Goal: Information Seeking & Learning: Learn about a topic

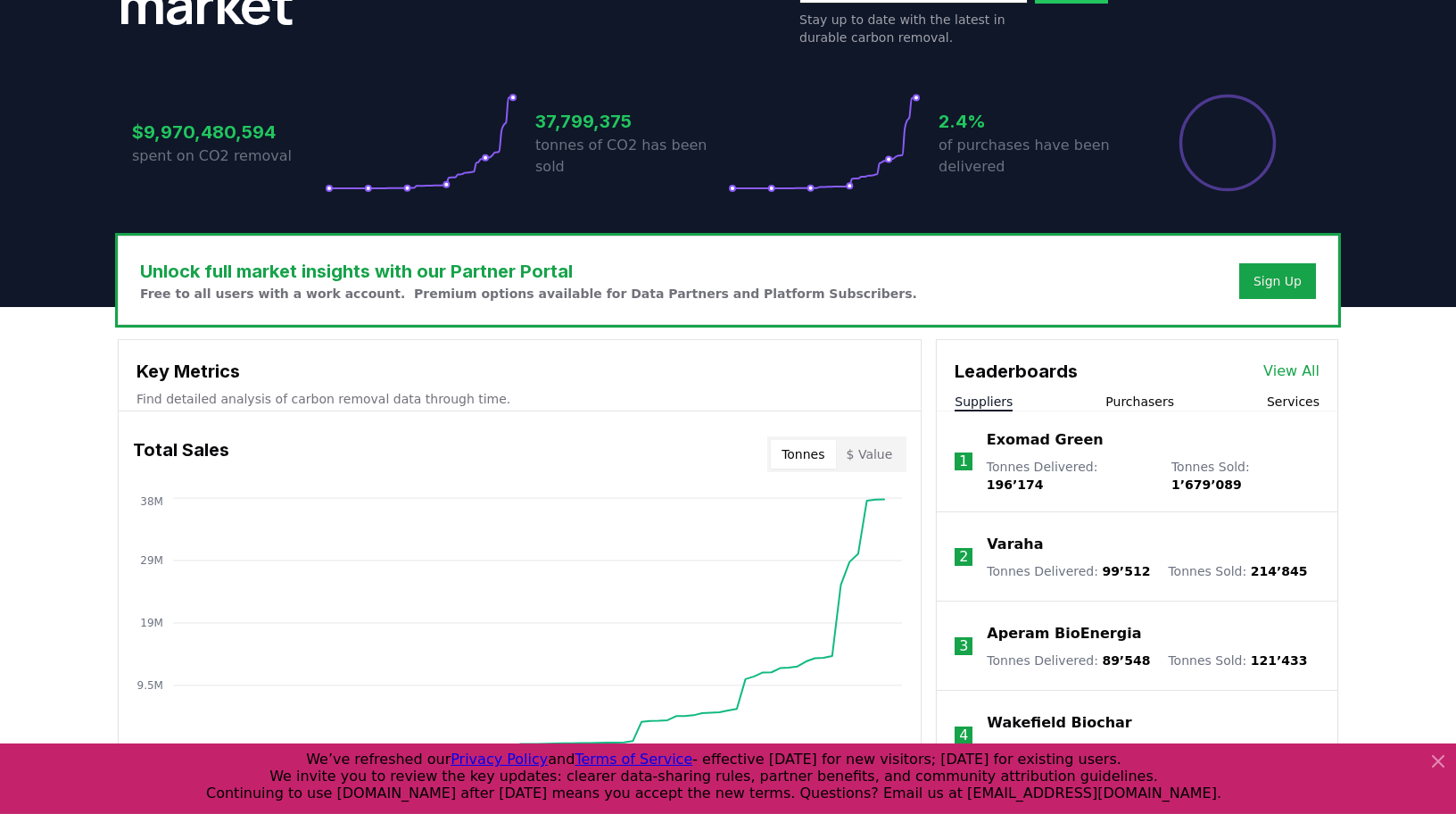
scroll to position [423, 0]
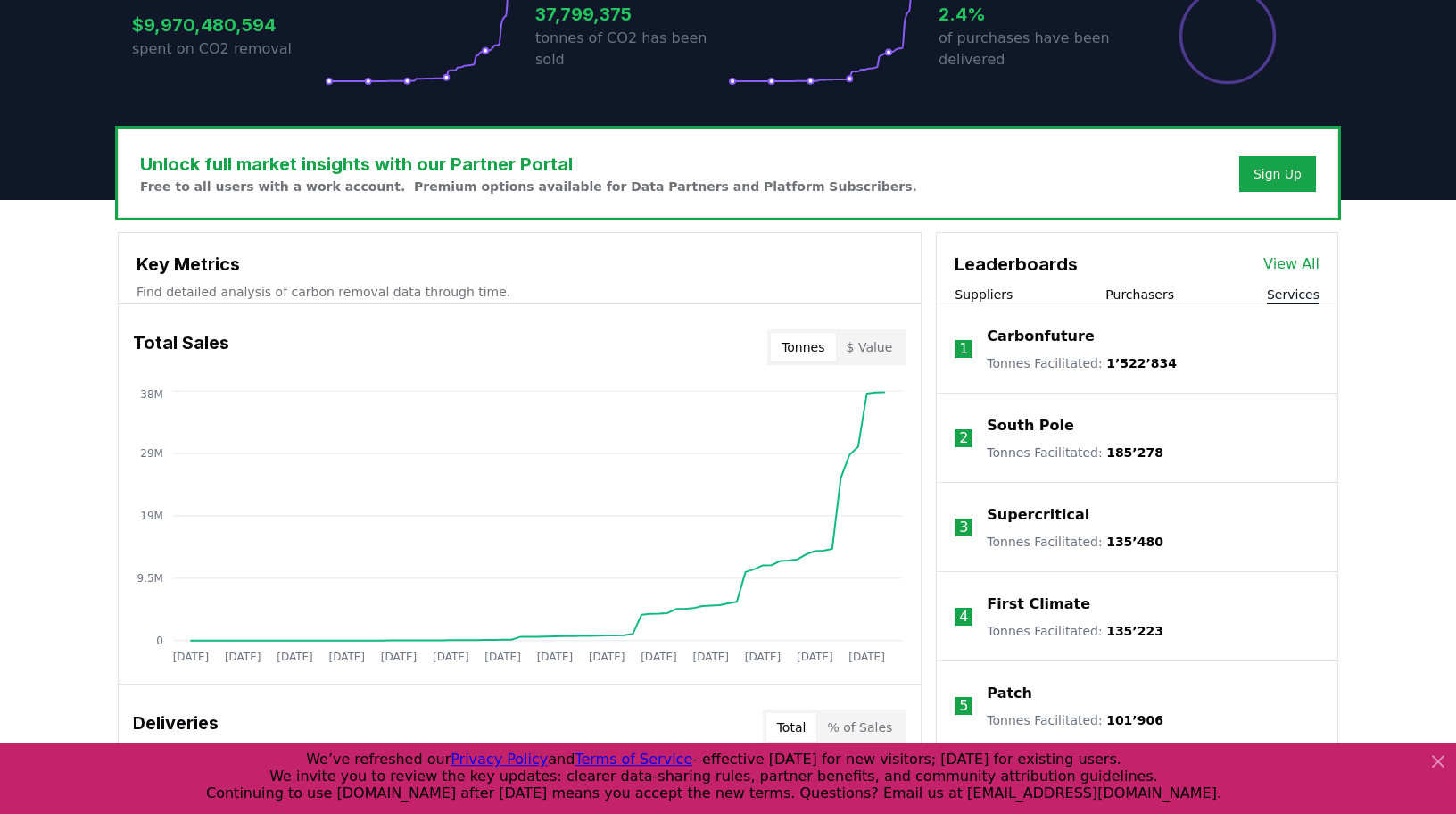
click at [1309, 291] on button "Services" at bounding box center [1293, 294] width 52 height 18
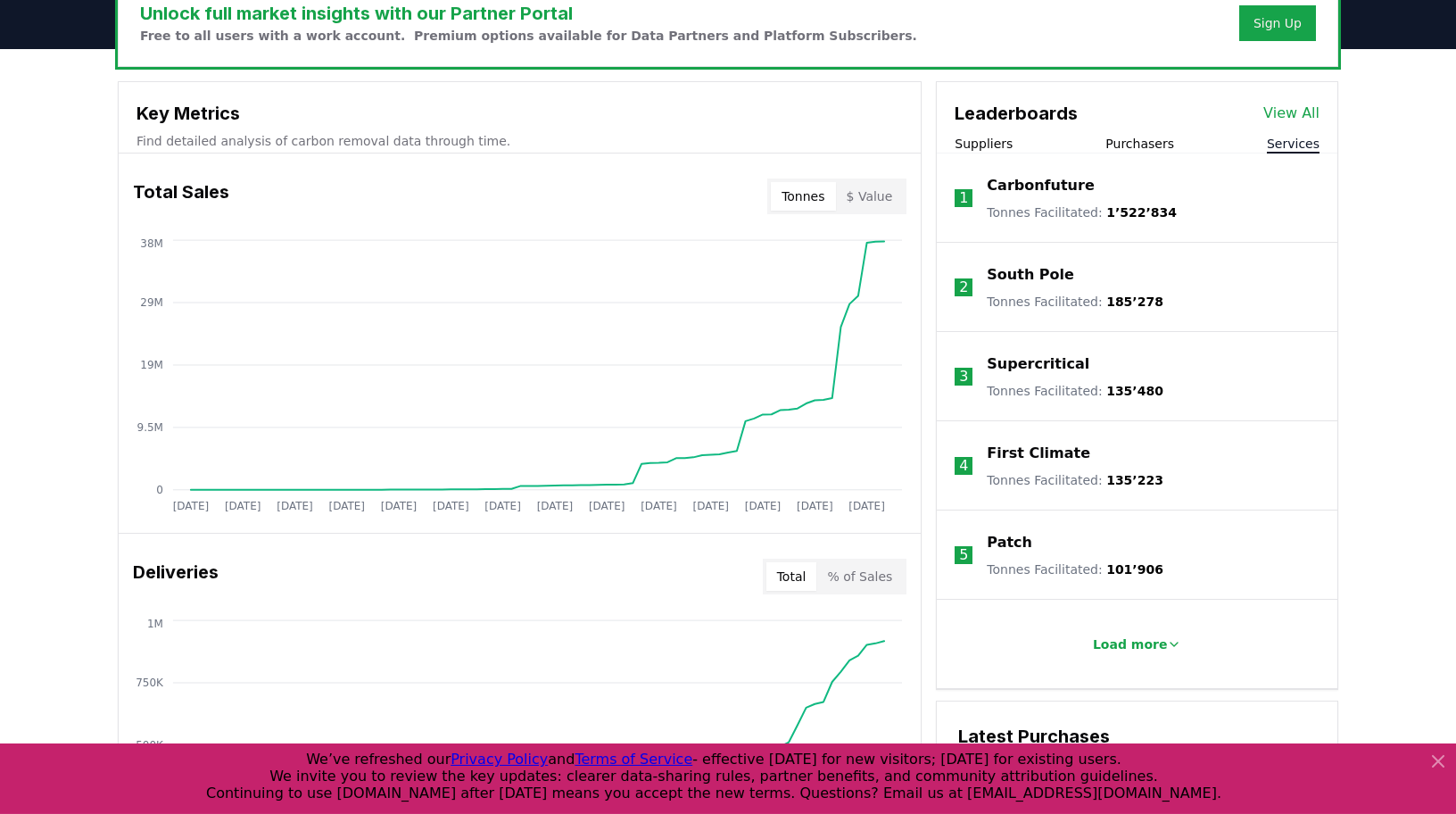
scroll to position [574, 0]
click at [1117, 647] on p "Load more" at bounding box center [1130, 644] width 75 height 18
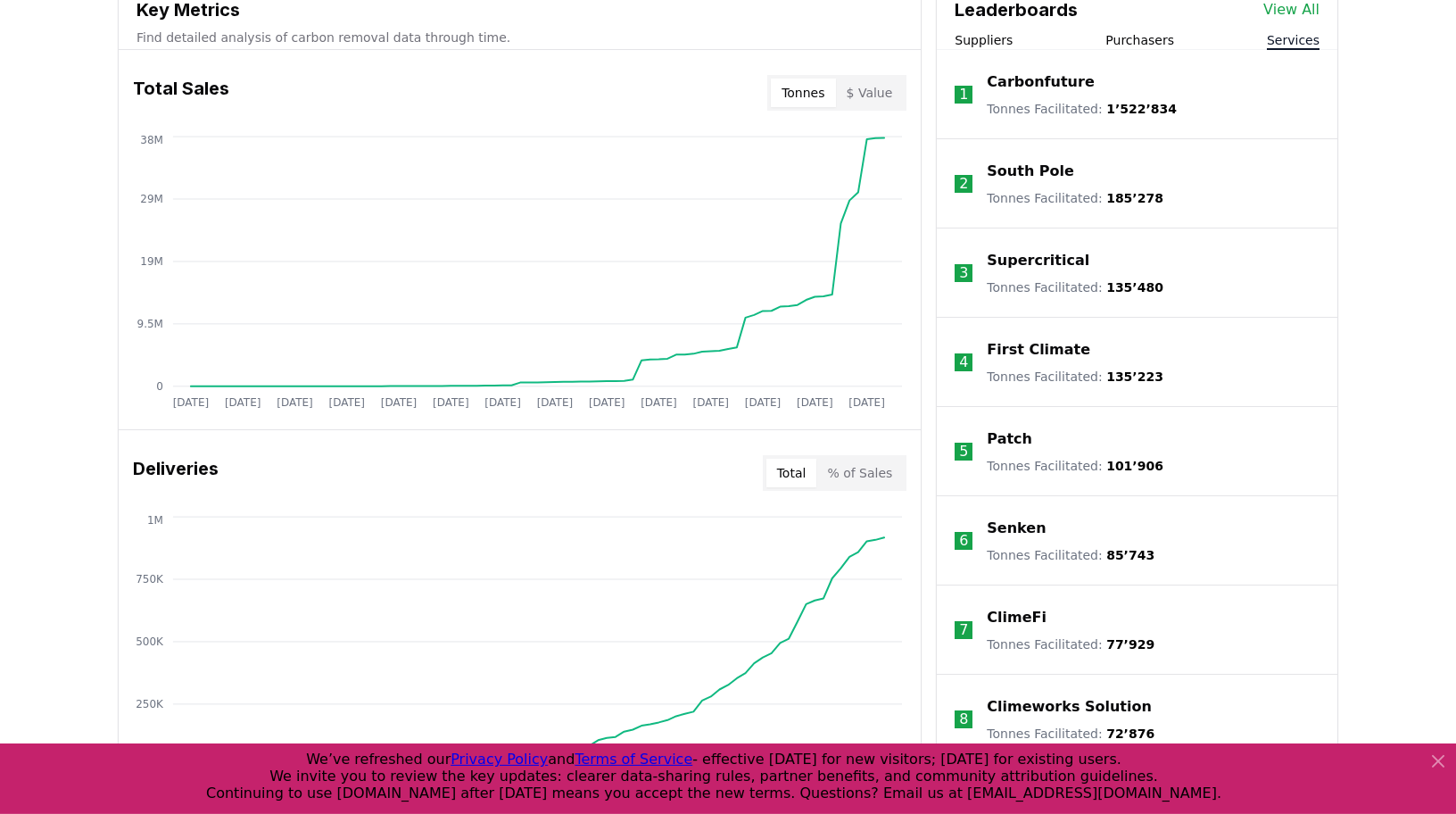
scroll to position [678, 0]
click at [1007, 524] on p "Senken" at bounding box center [1016, 527] width 59 height 21
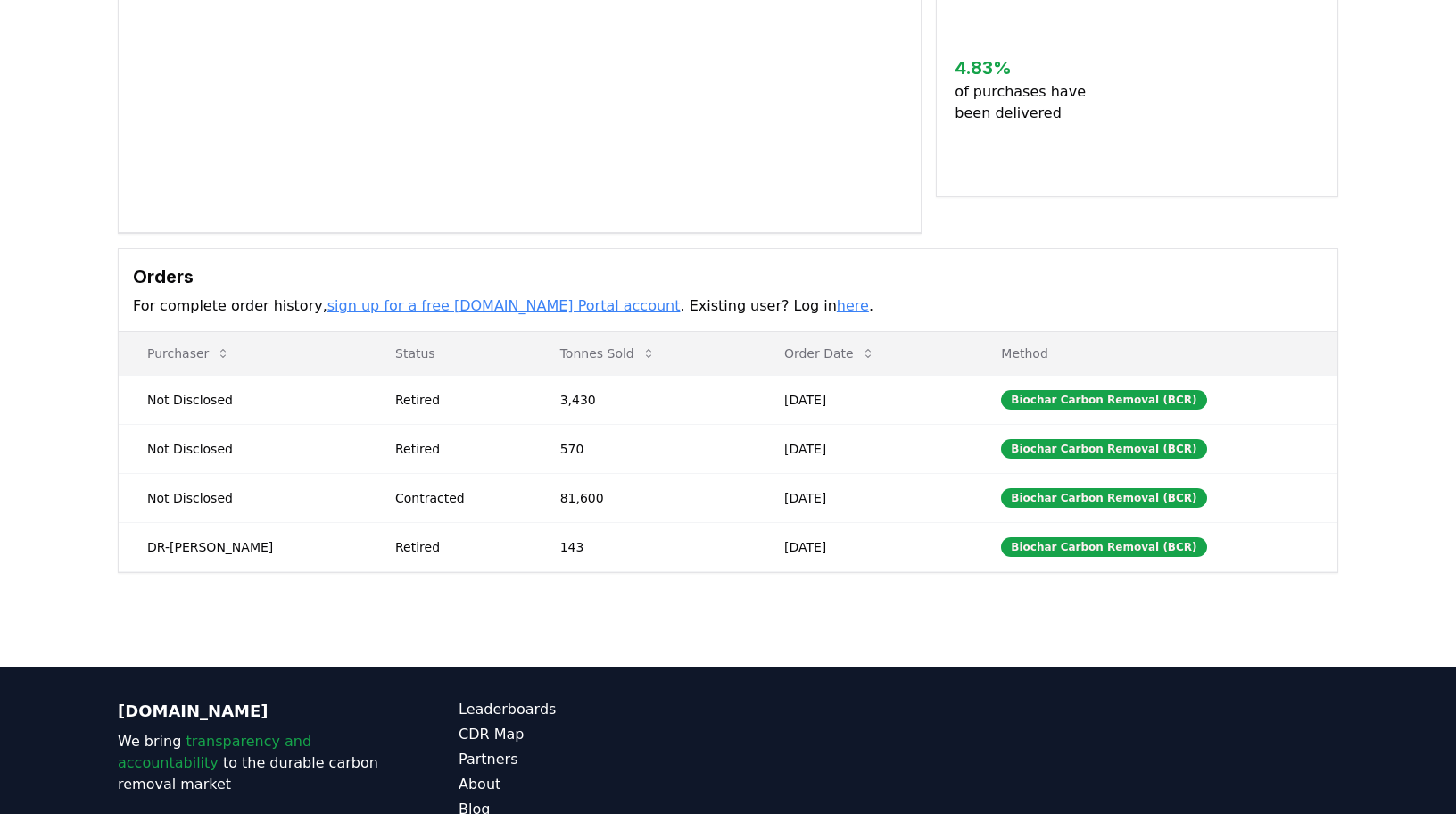
scroll to position [282, 0]
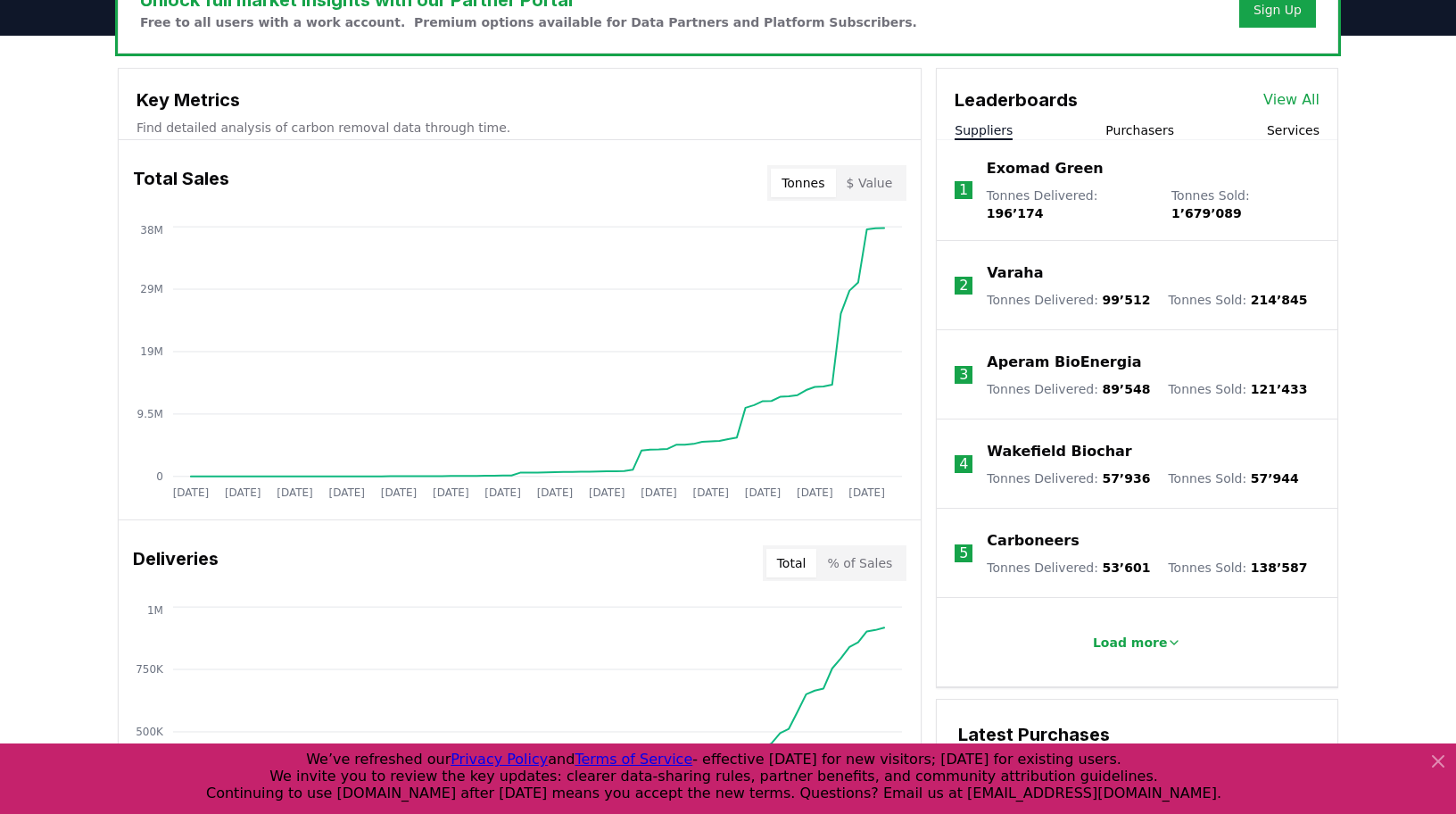
scroll to position [586, 0]
click at [1292, 124] on button "Services" at bounding box center [1293, 131] width 52 height 18
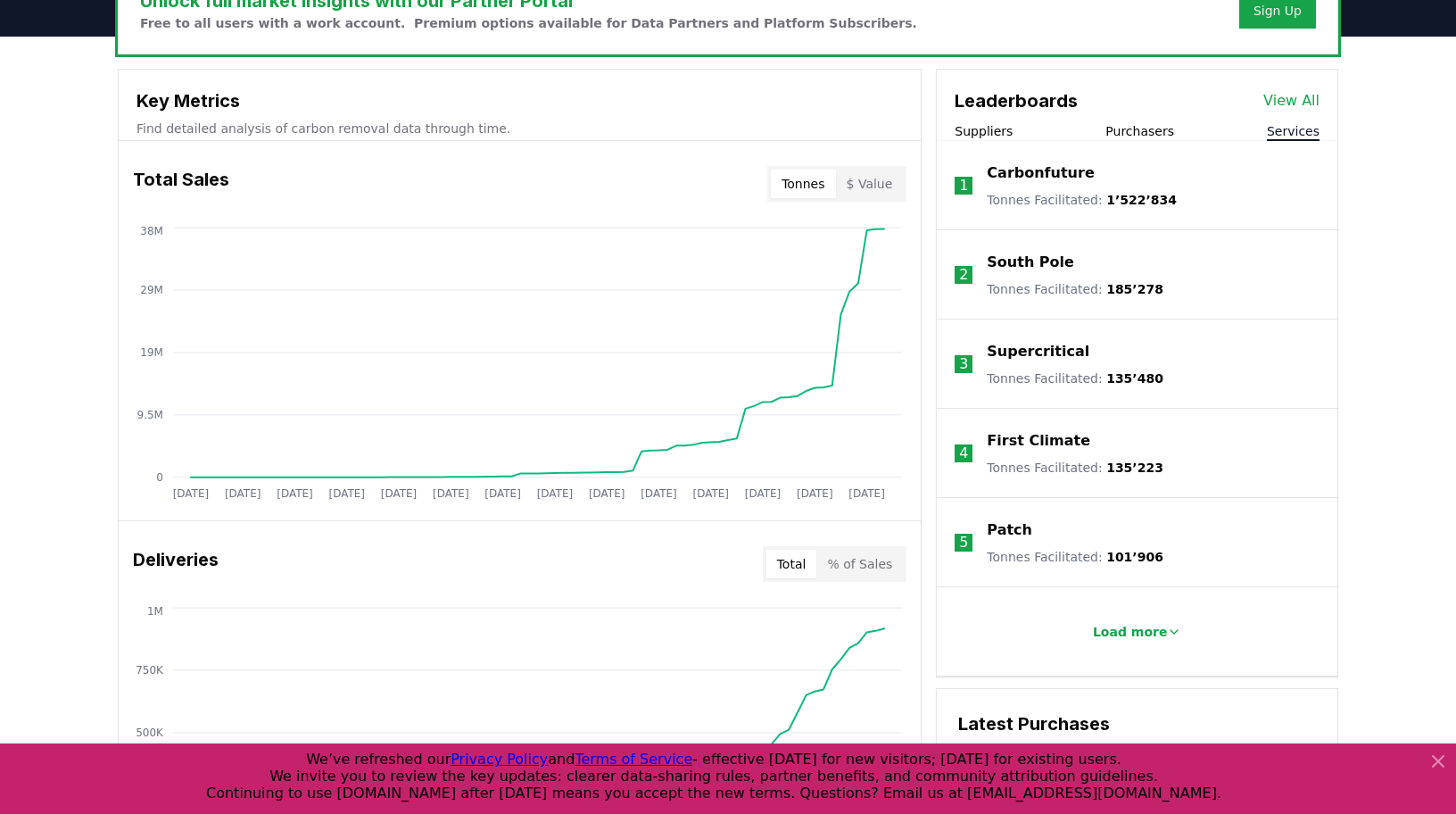
click at [1034, 345] on p "Supercritical" at bounding box center [1038, 351] width 103 height 21
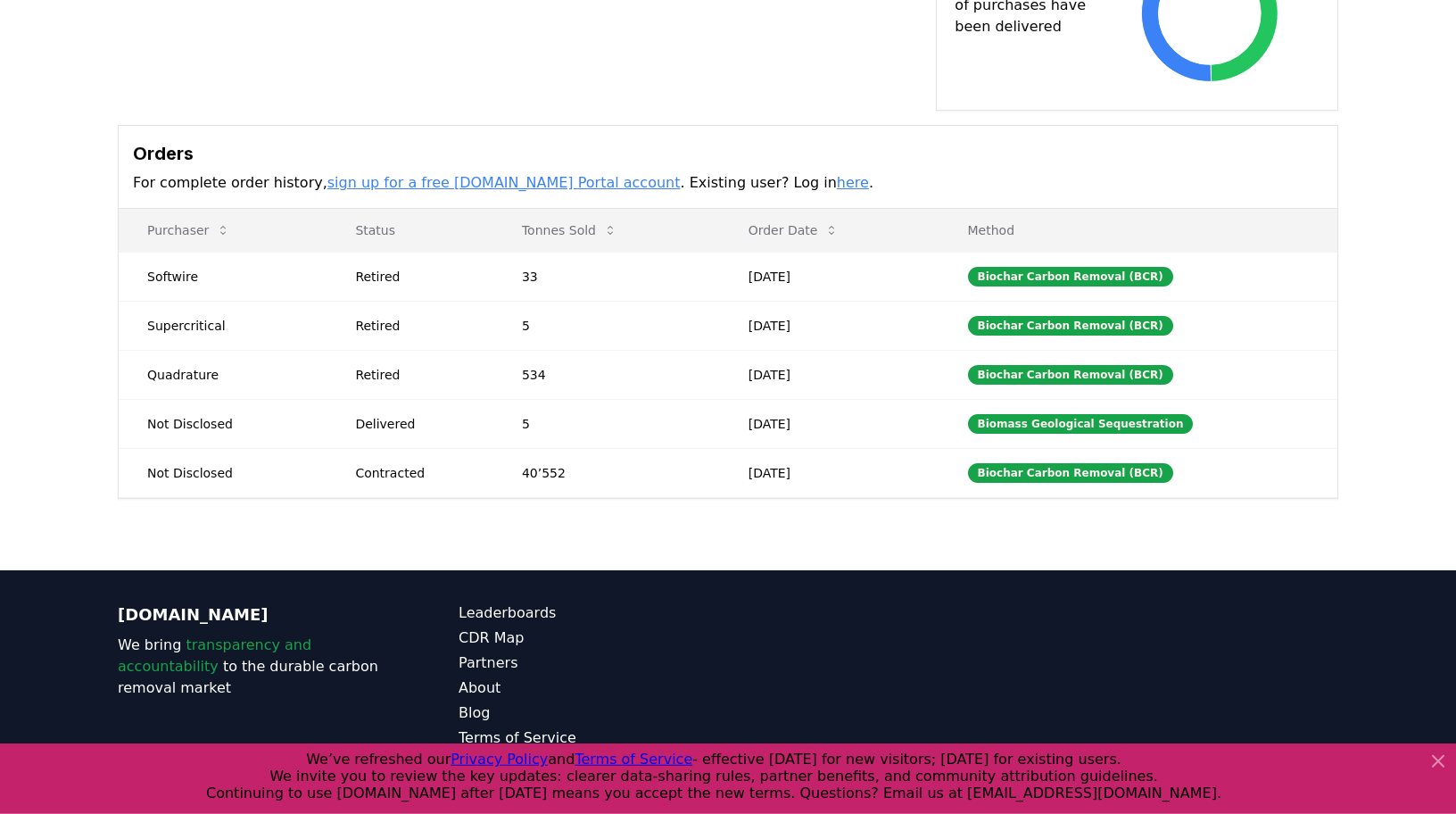
scroll to position [540, 0]
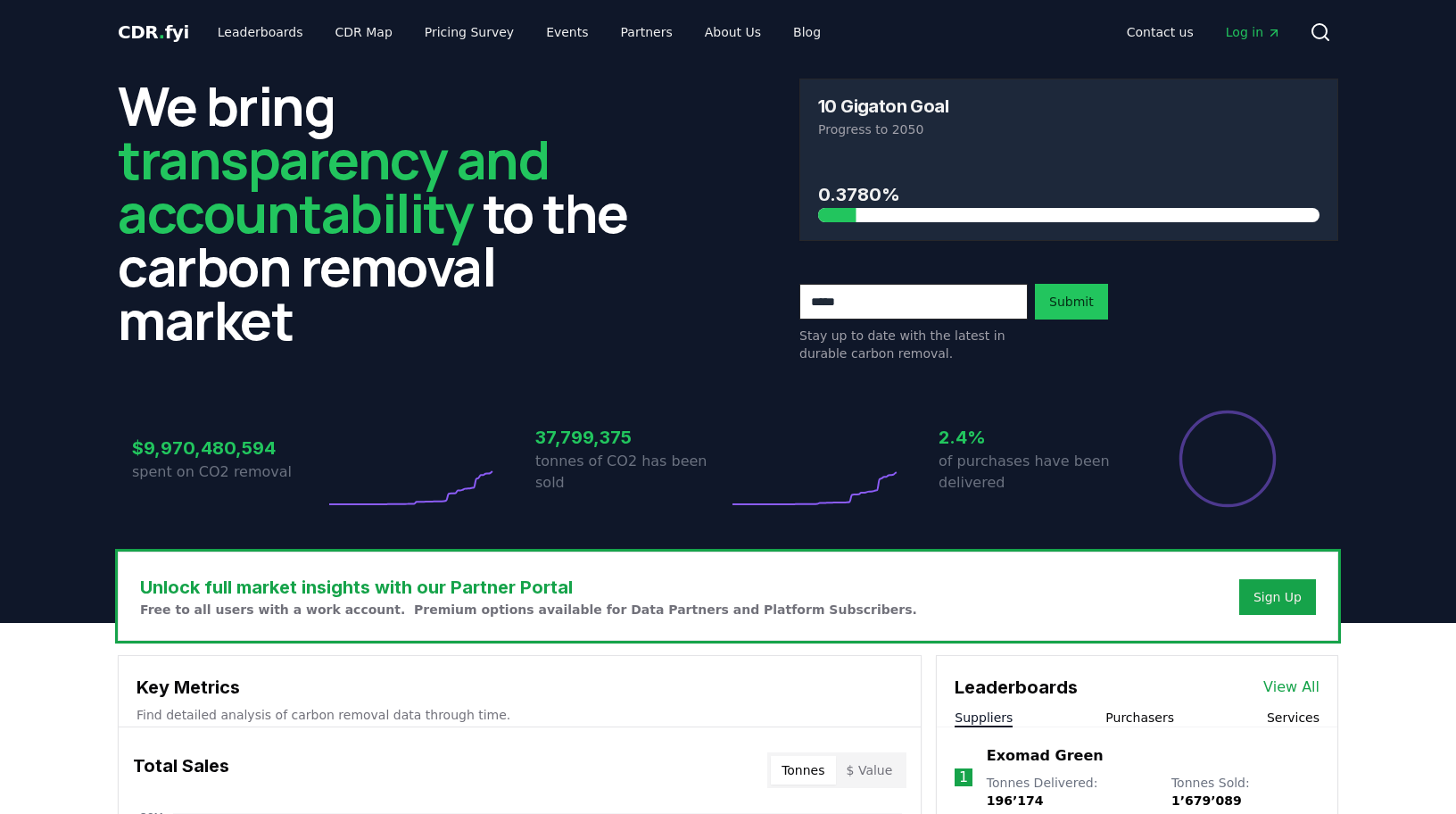
scroll to position [586, 0]
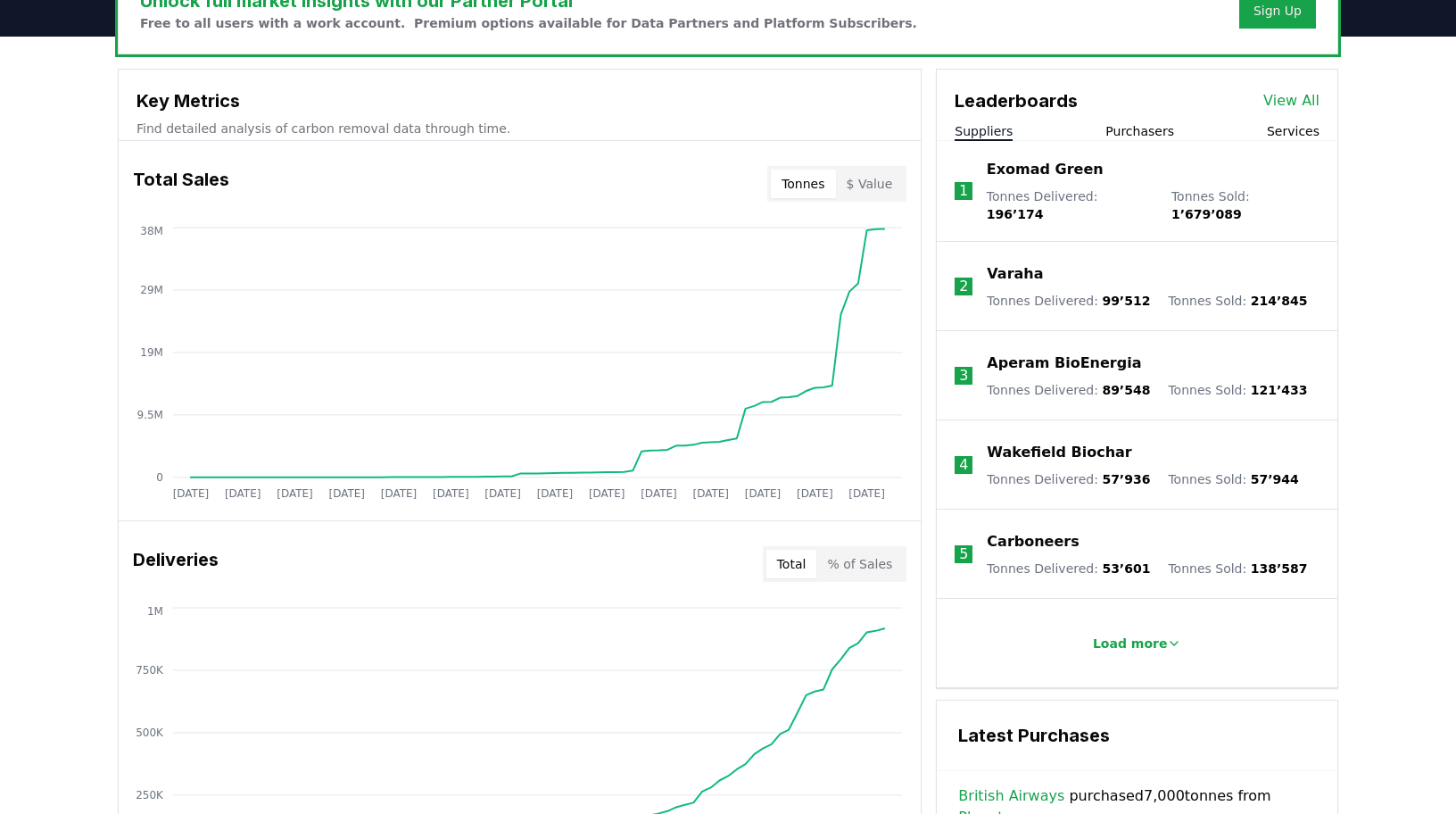
click at [1267, 132] on div "Suppliers Purchasers Services" at bounding box center [1137, 132] width 401 height 19
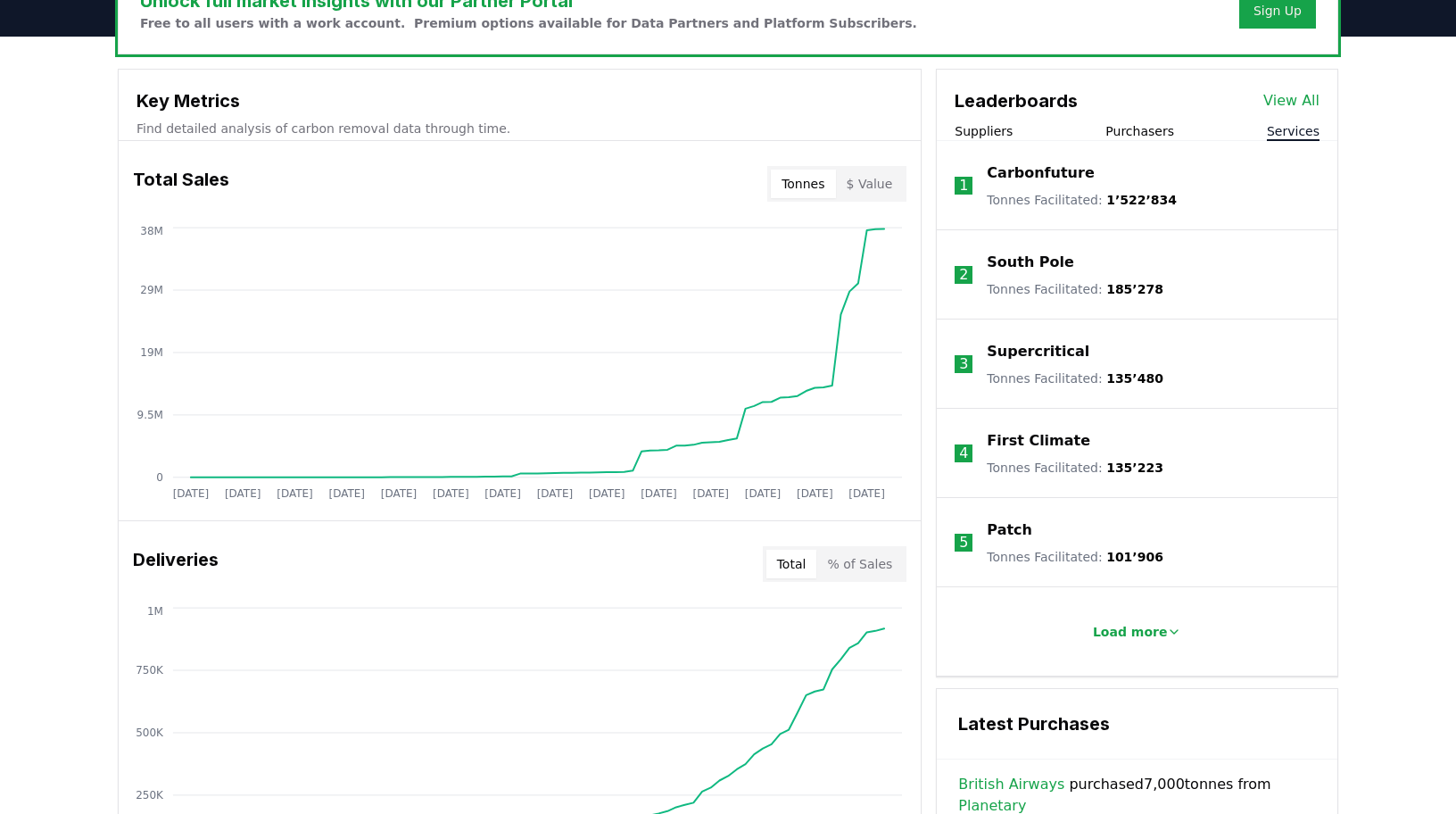
click at [1294, 131] on button "Services" at bounding box center [1293, 131] width 52 height 18
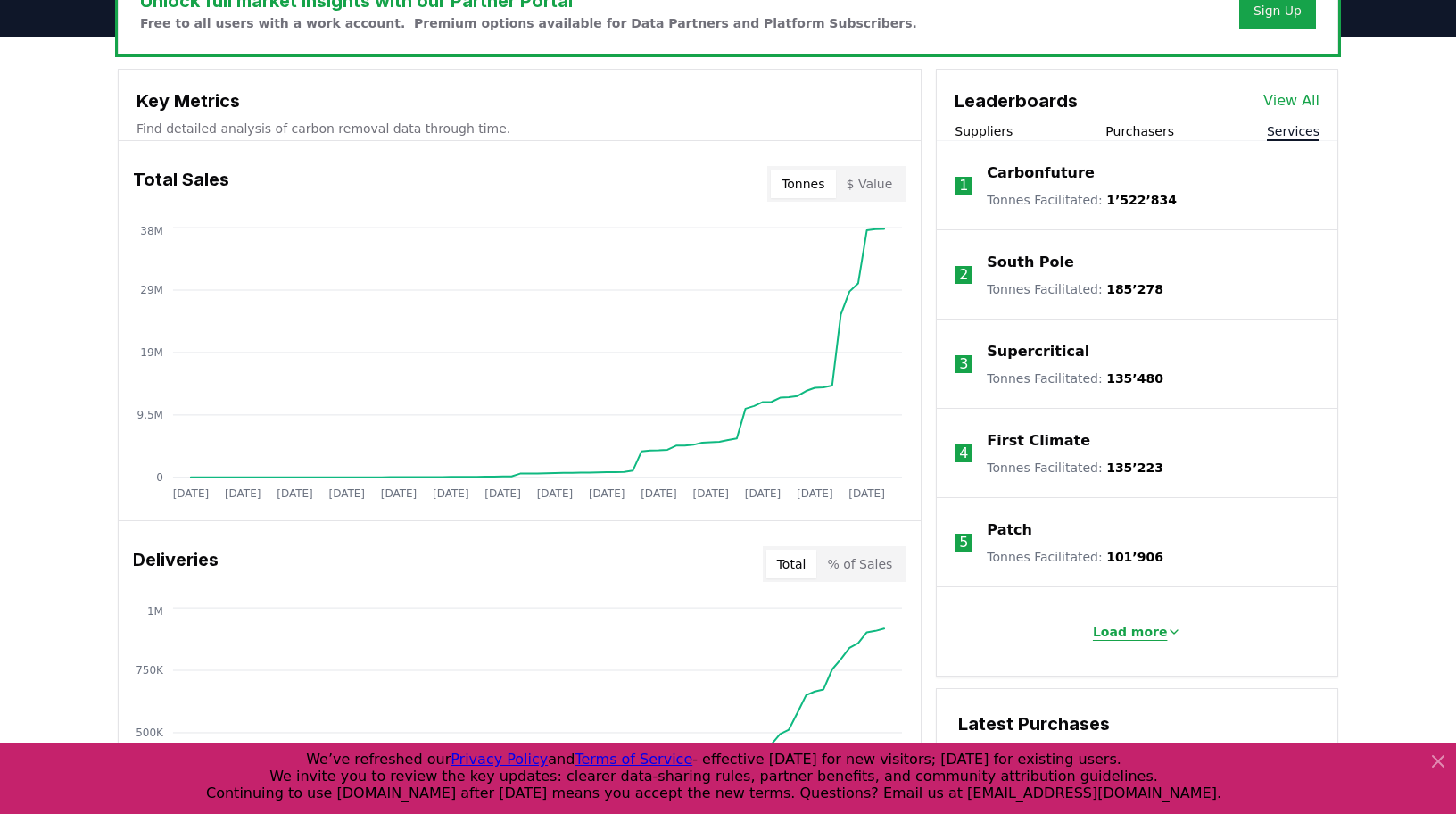
click at [1145, 633] on p "Load more" at bounding box center [1130, 632] width 75 height 18
click at [1034, 432] on p "First Climate" at bounding box center [1038, 441] width 103 height 21
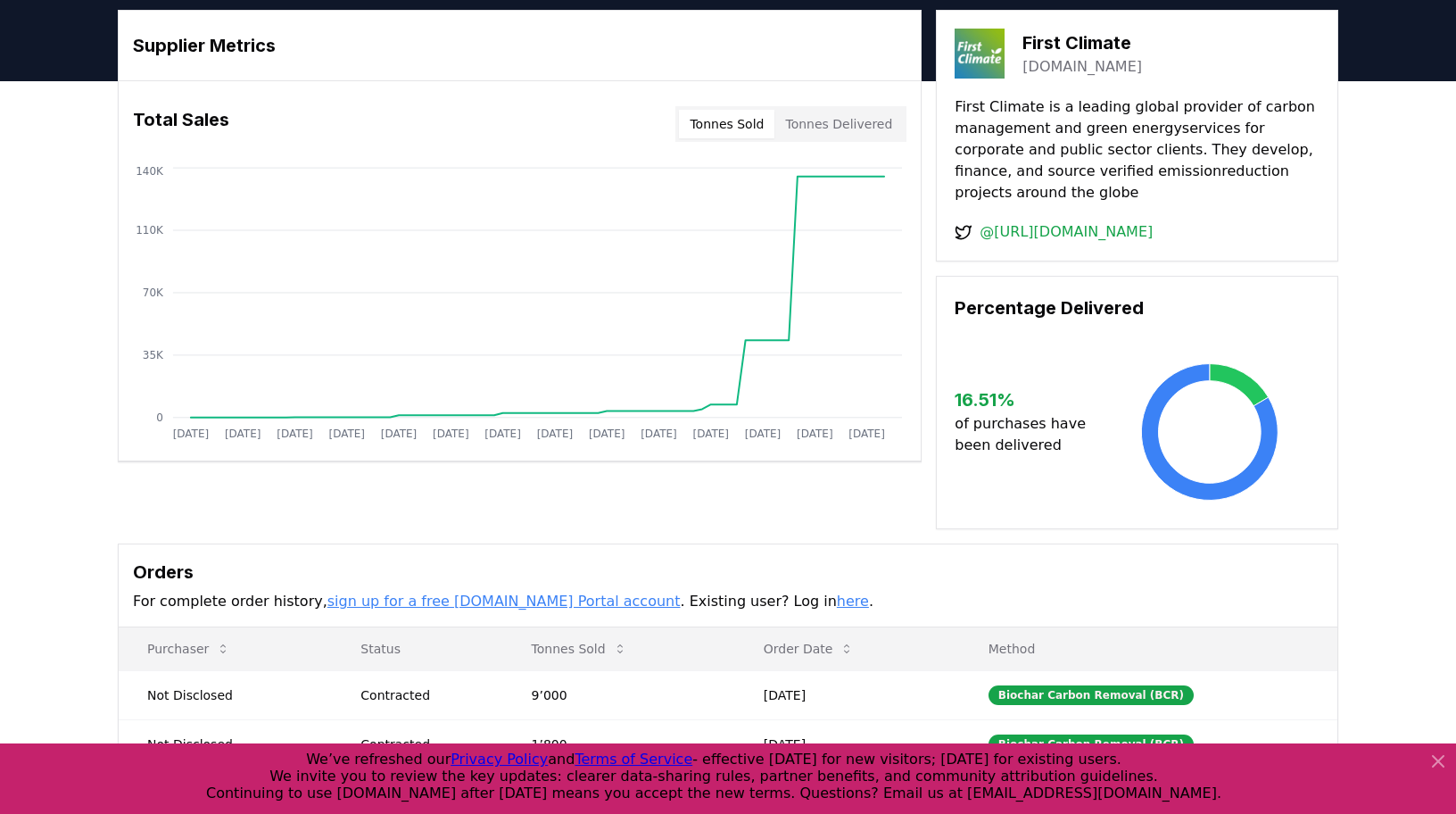
scroll to position [53, 0]
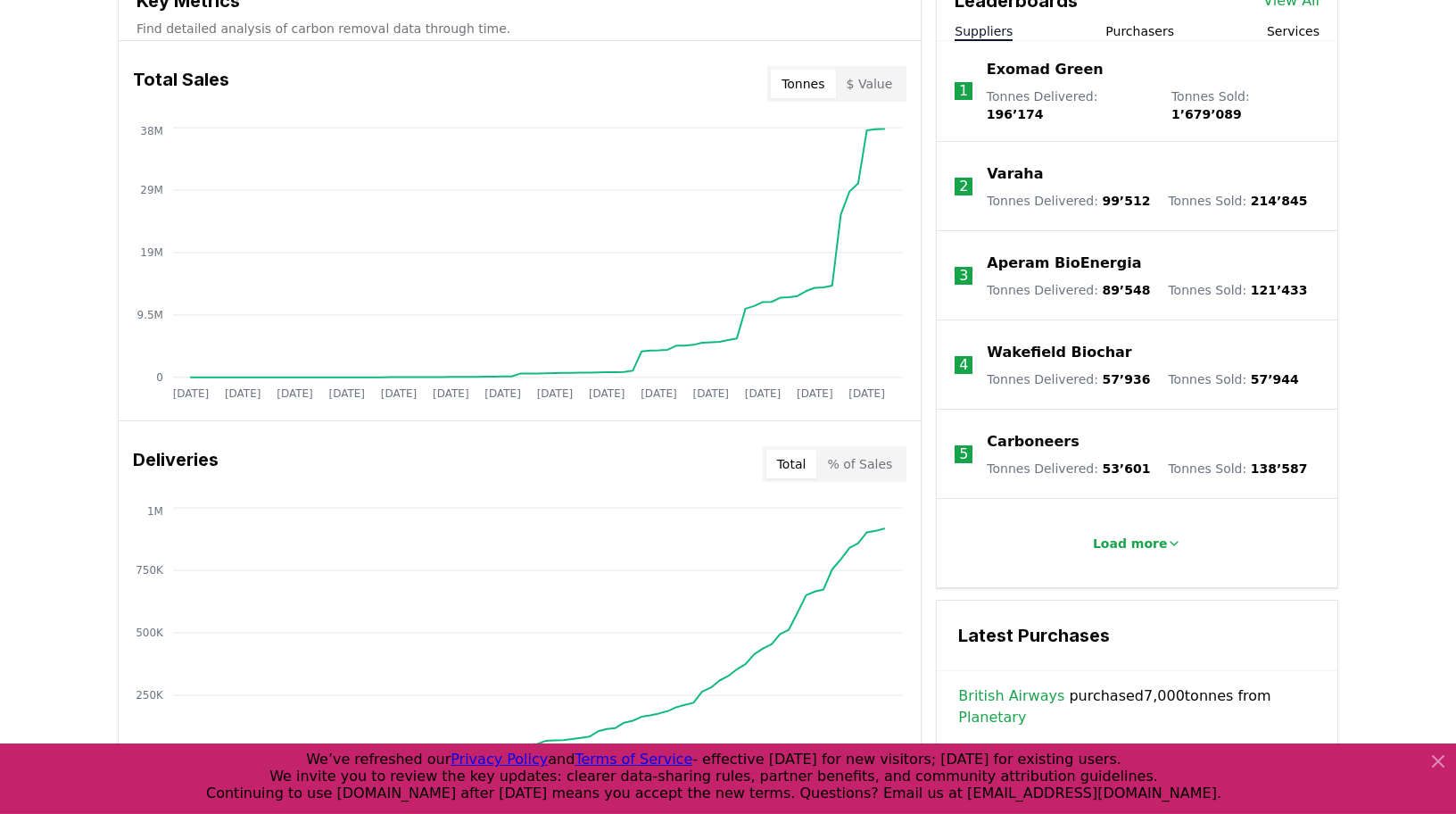
scroll to position [686, 0]
click at [1146, 534] on p "Load more" at bounding box center [1130, 543] width 75 height 18
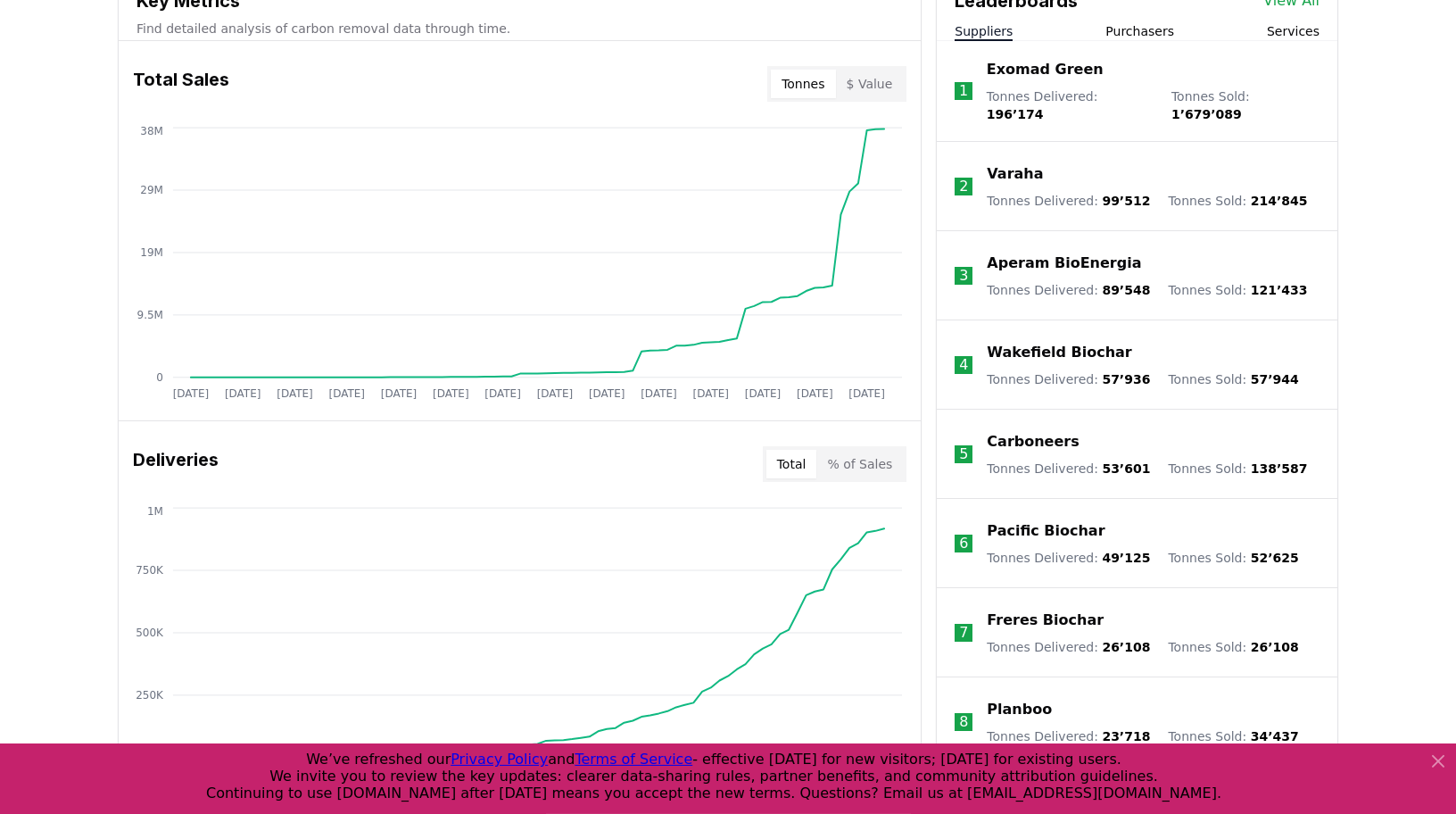
click at [1299, 27] on button "Services" at bounding box center [1293, 31] width 52 height 18
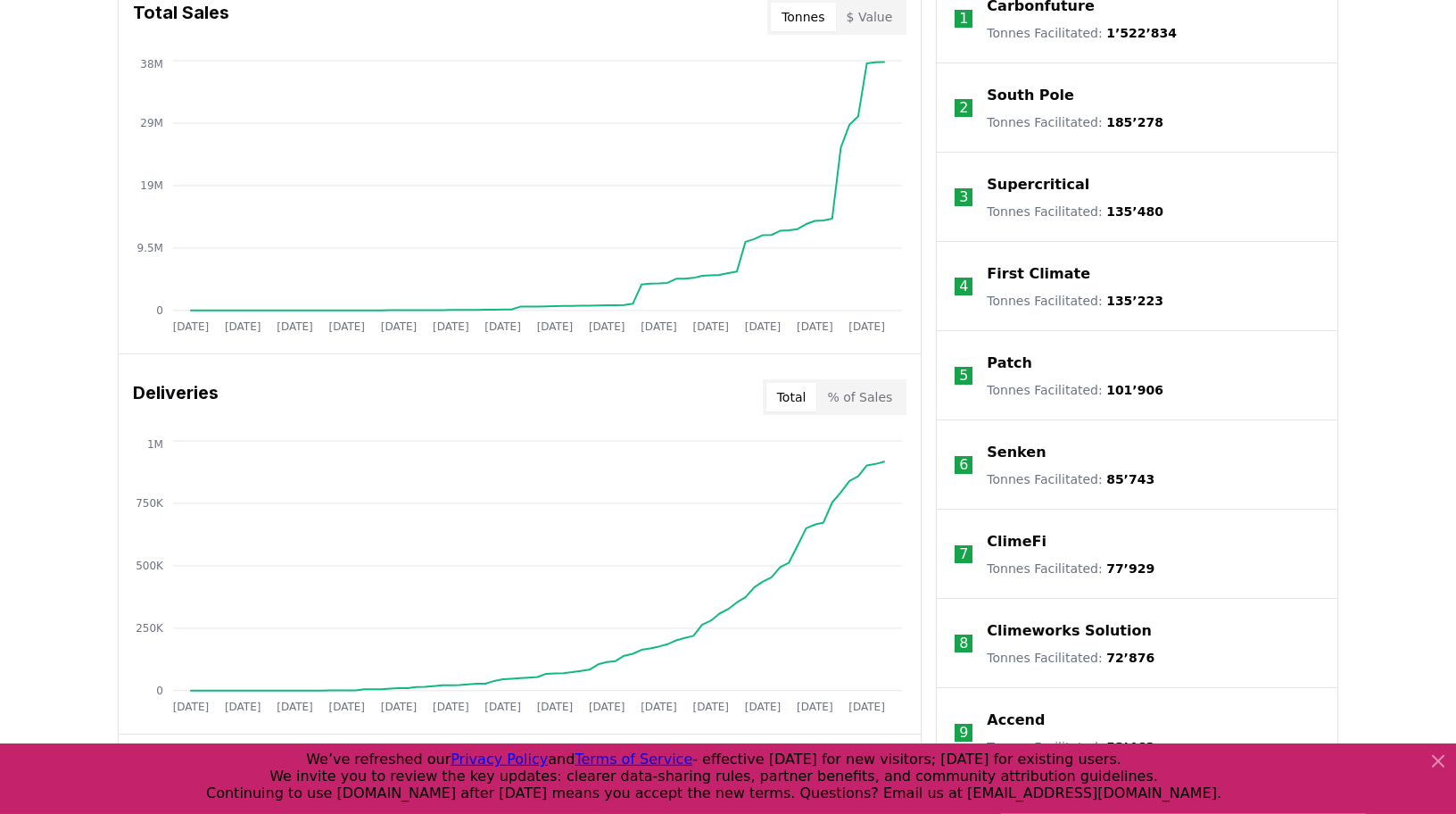
scroll to position [751, 0]
click at [1010, 361] on p "Patch" at bounding box center [1009, 365] width 46 height 21
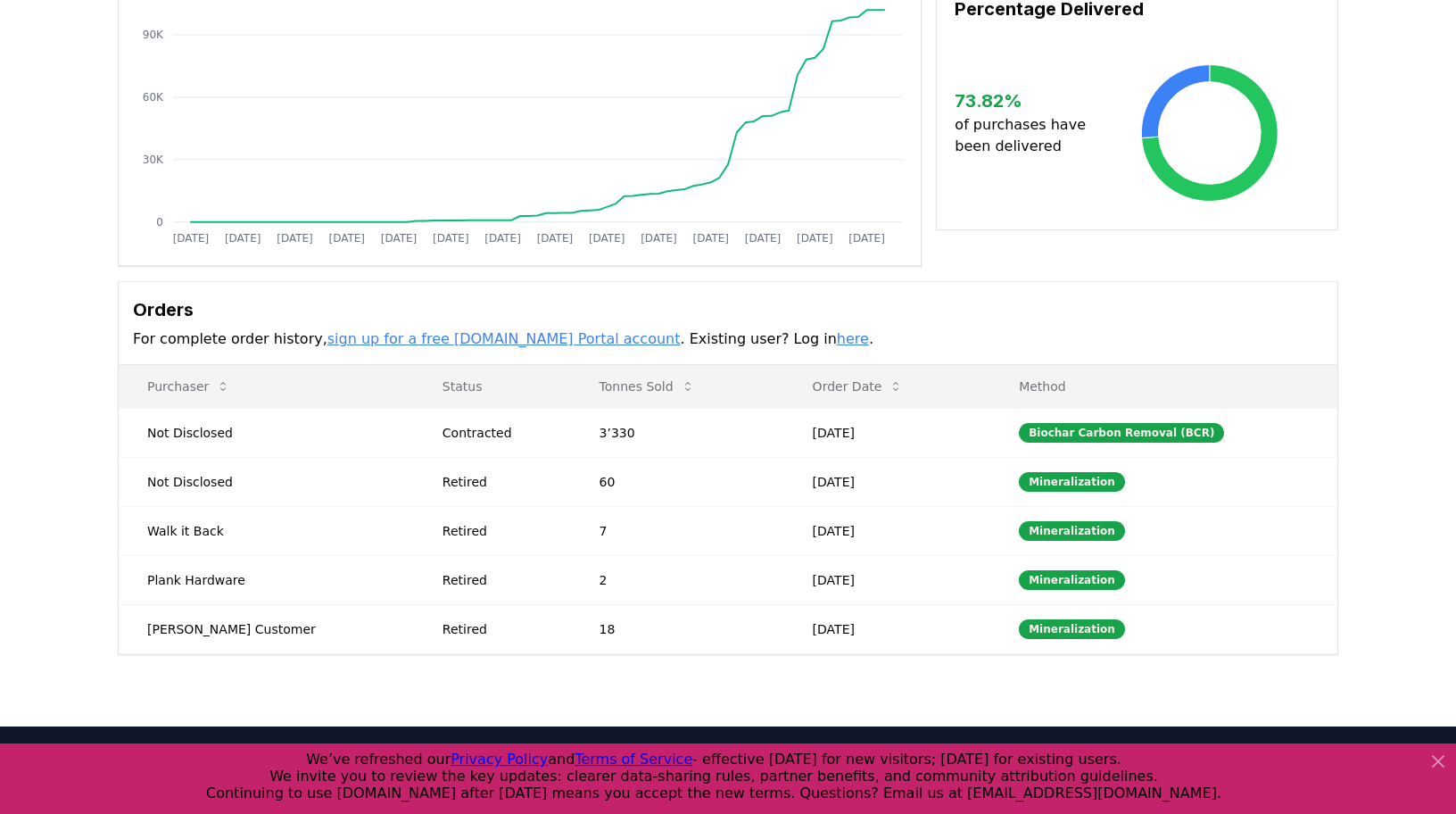
scroll to position [251, 0]
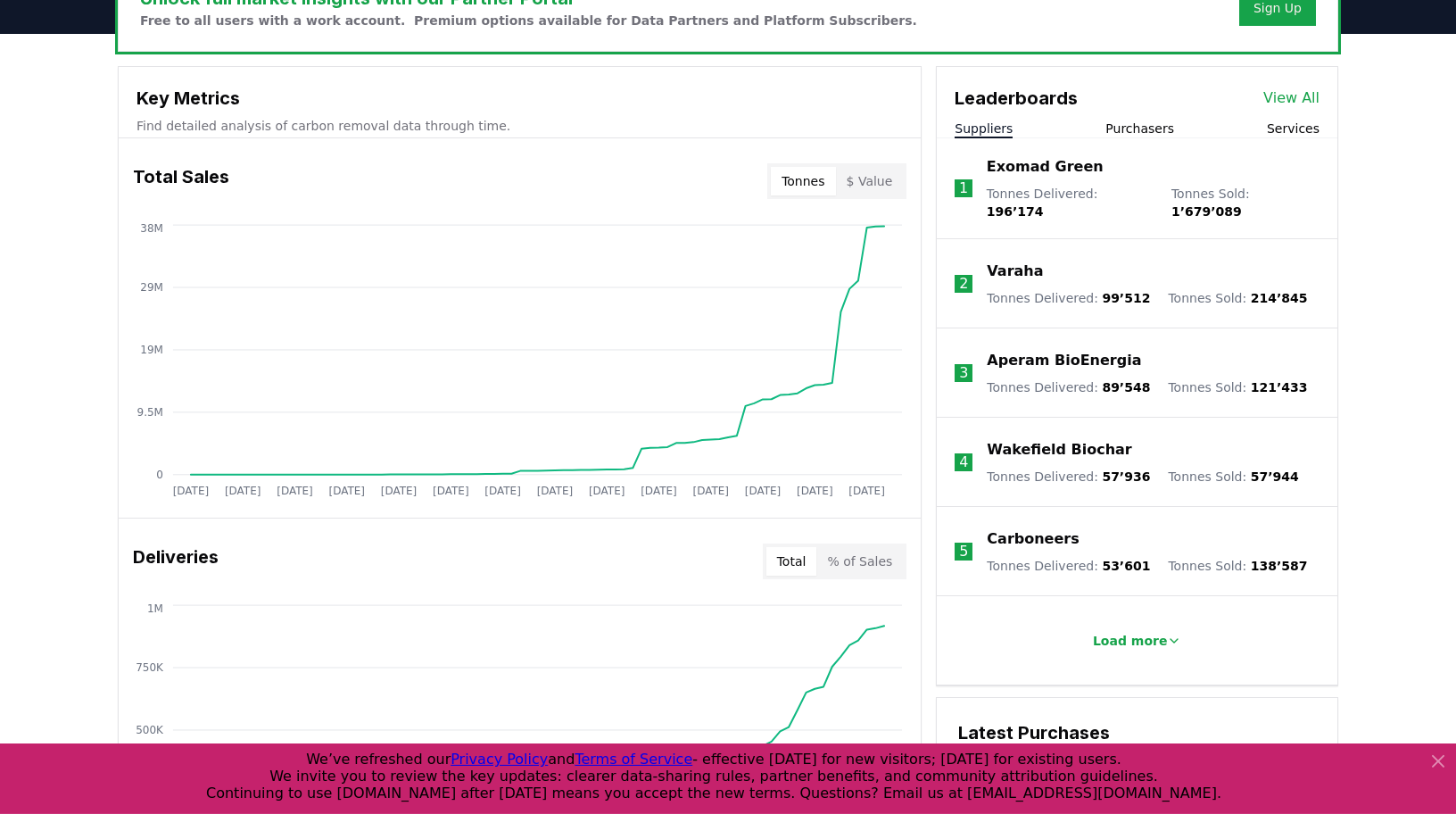
scroll to position [589, 0]
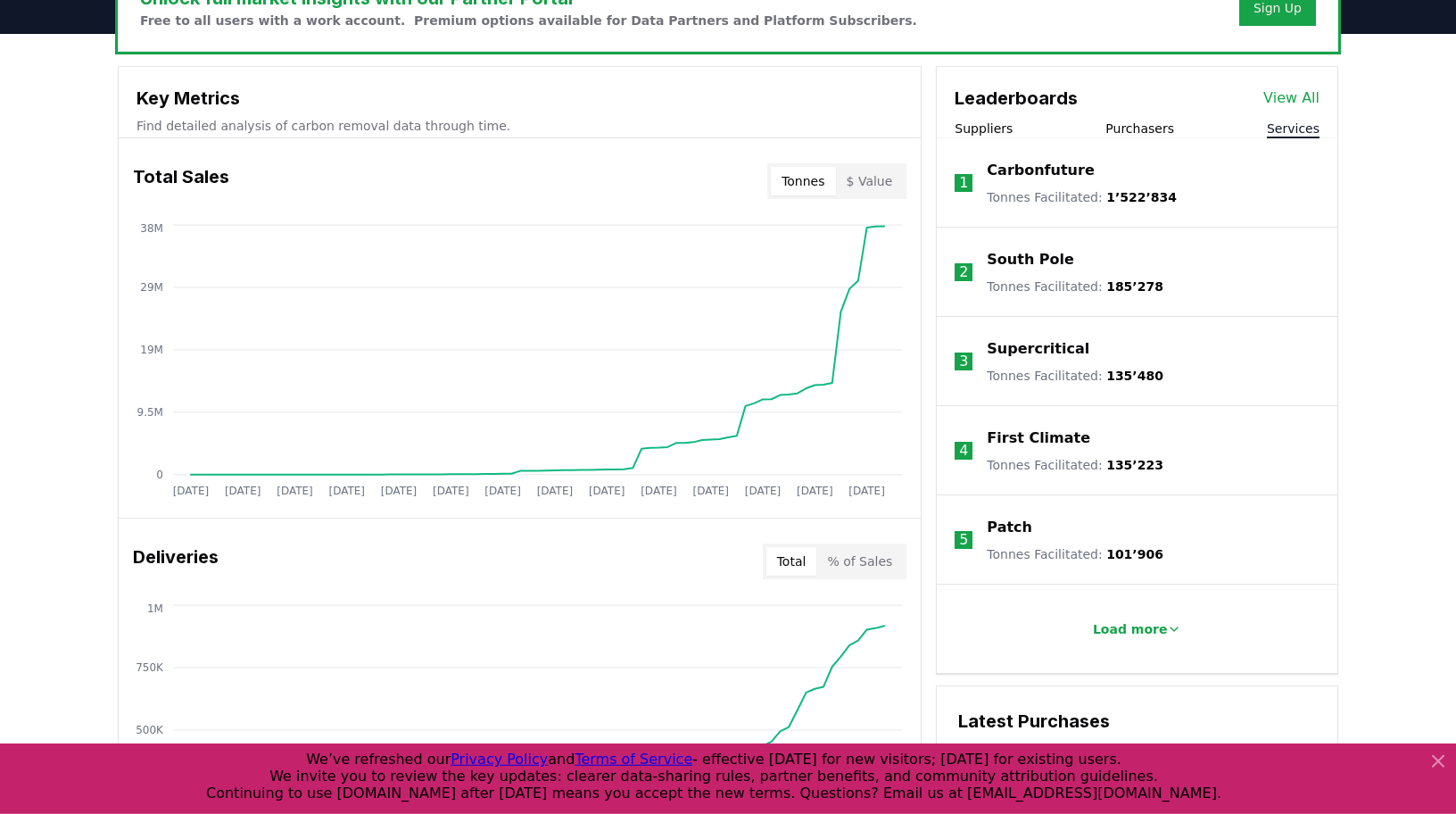
click at [1304, 125] on button "Services" at bounding box center [1293, 128] width 52 height 18
click at [1146, 633] on p "Load more" at bounding box center [1130, 629] width 75 height 18
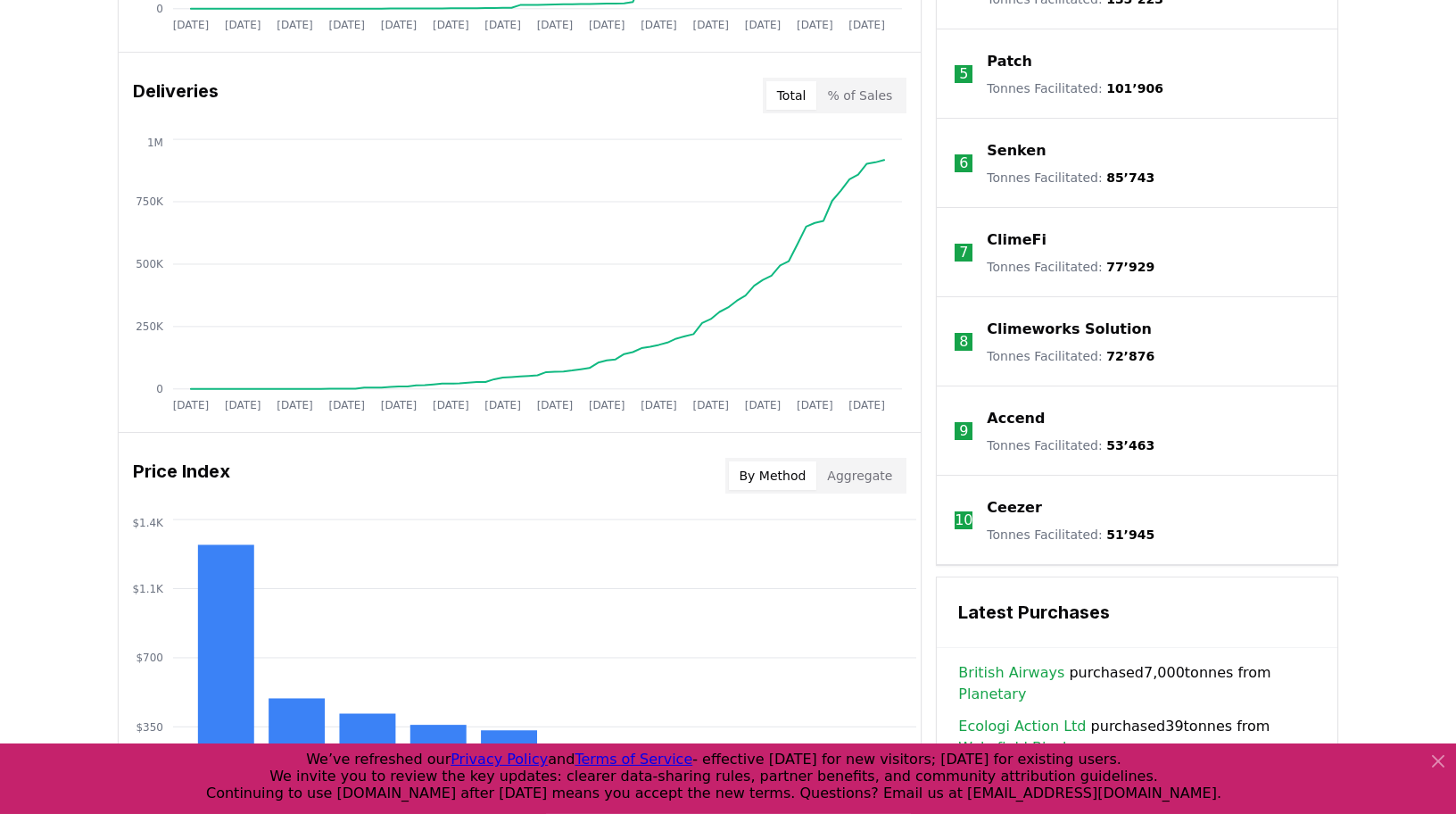
scroll to position [1055, 0]
click at [1010, 418] on p "Accend" at bounding box center [1015, 417] width 58 height 21
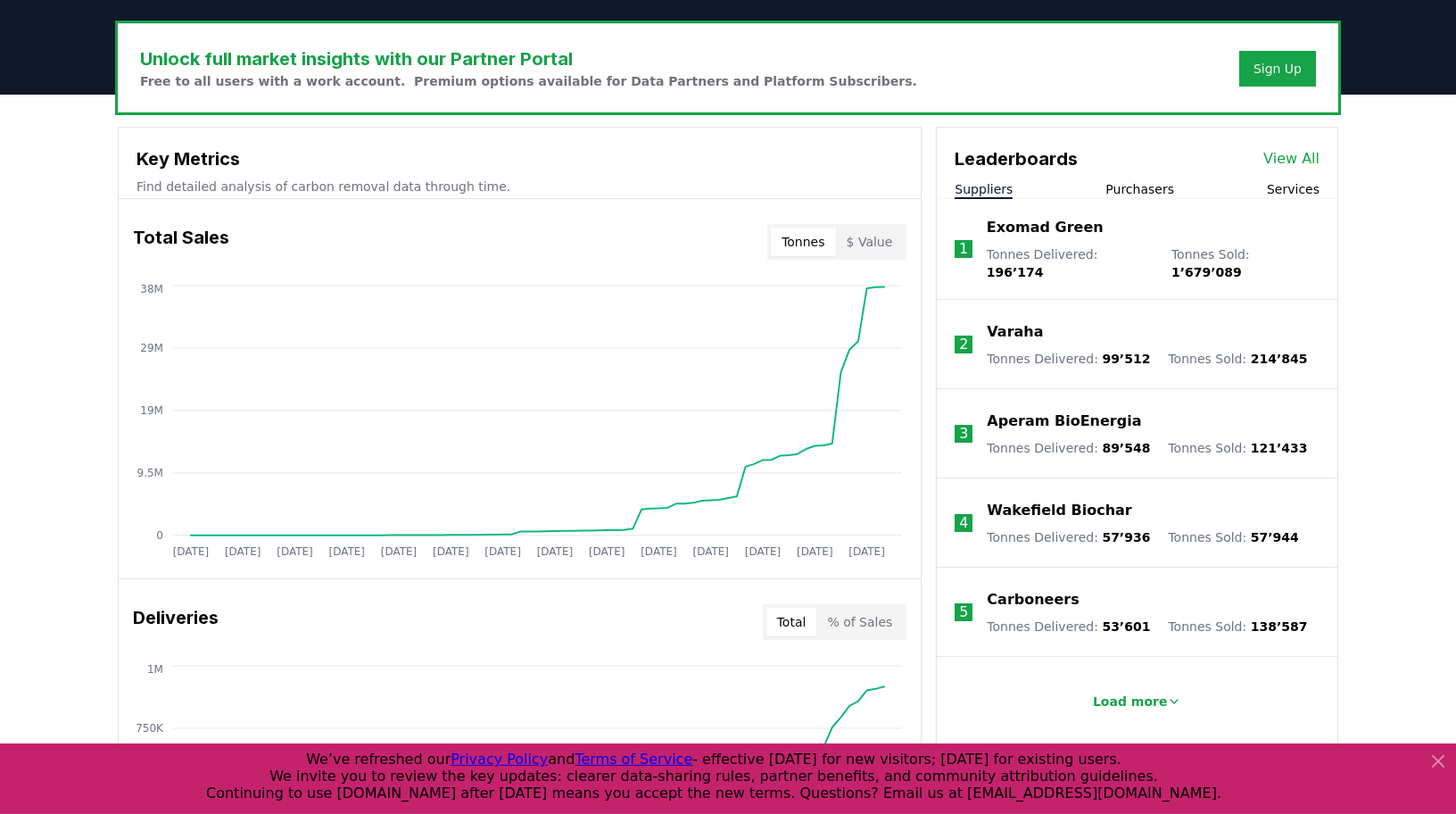
scroll to position [528, 0]
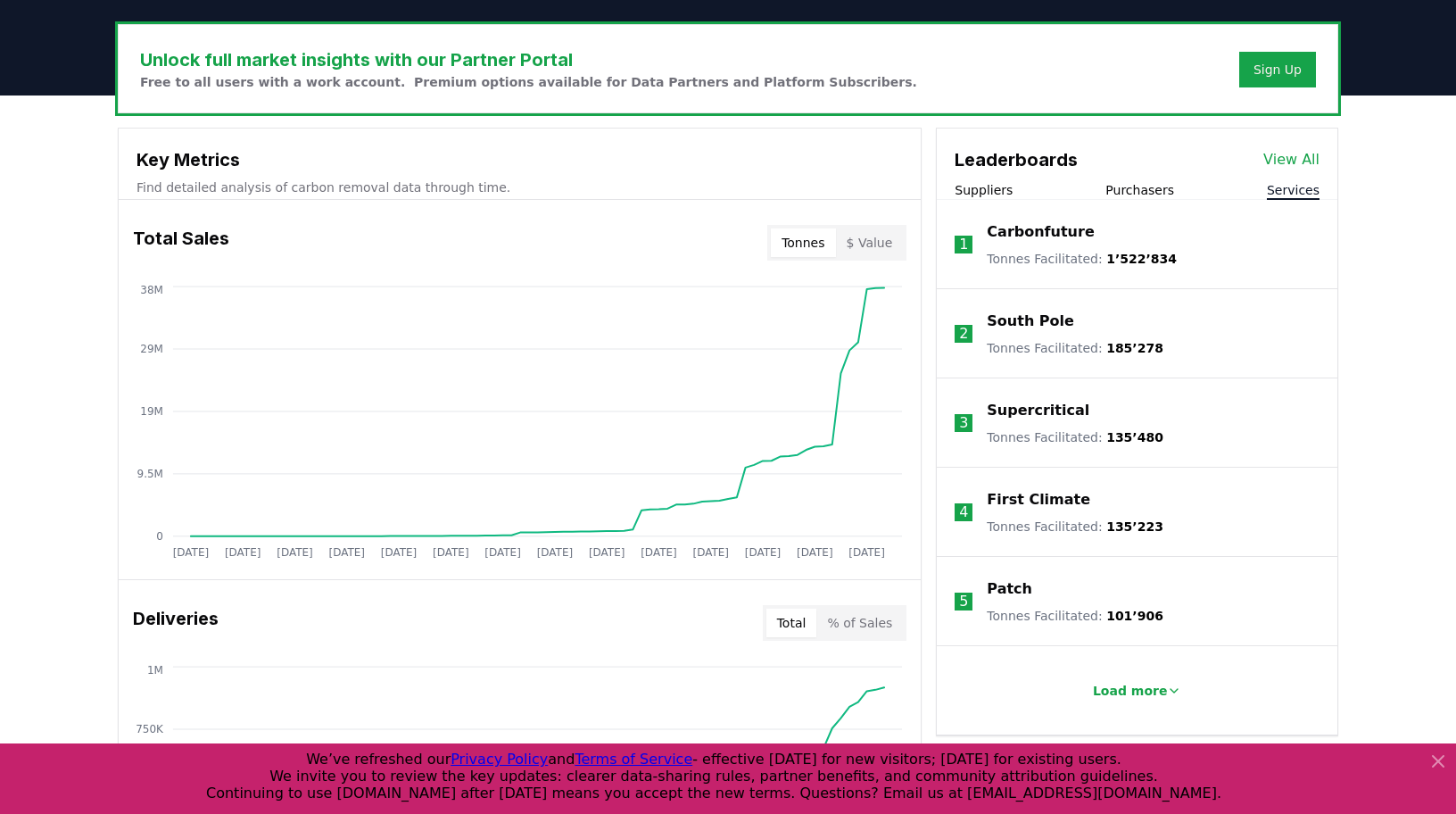
click at [1283, 183] on button "Services" at bounding box center [1293, 190] width 52 height 18
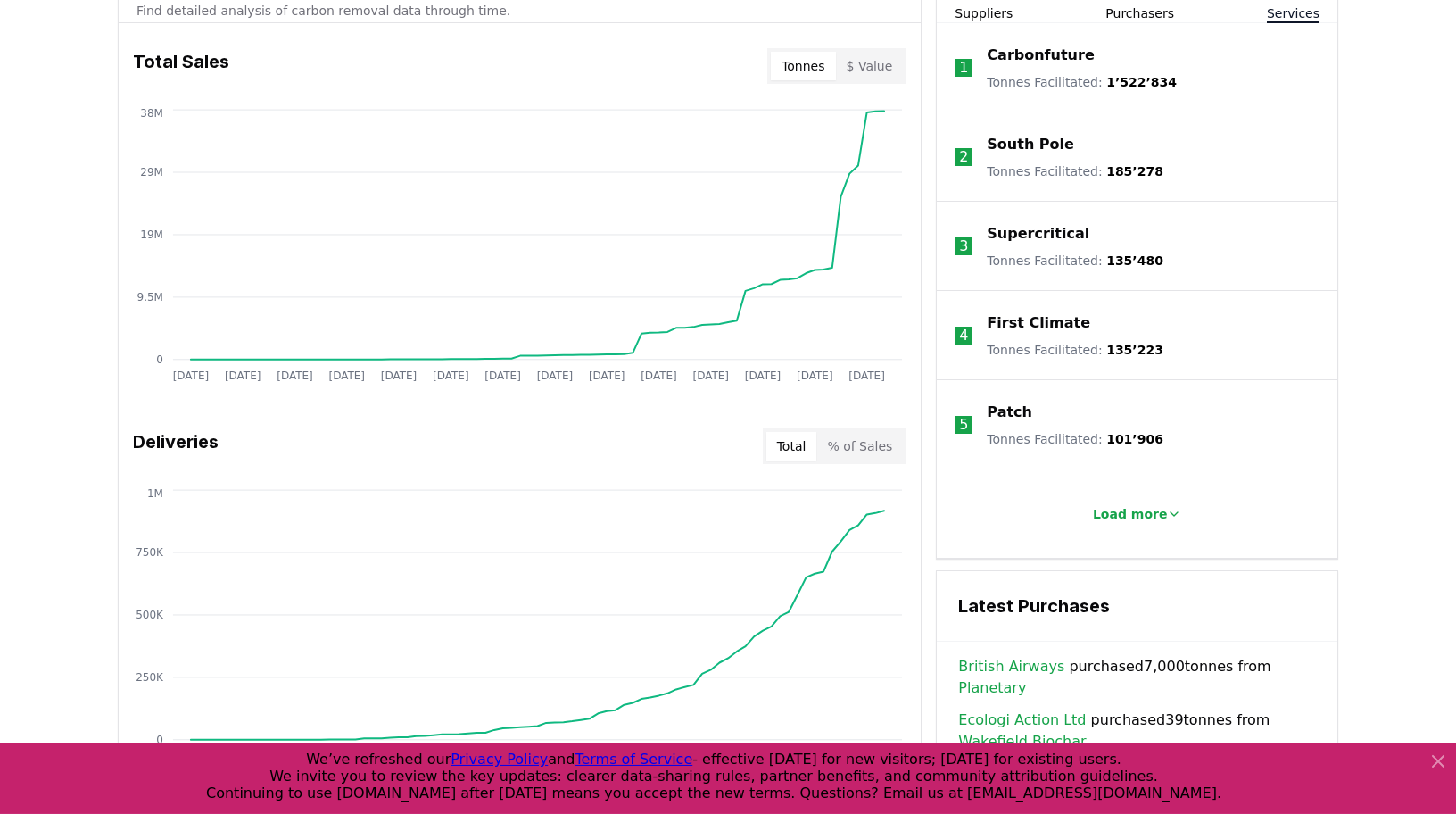
scroll to position [704, 0]
click at [1133, 505] on p "Load more" at bounding box center [1130, 513] width 75 height 18
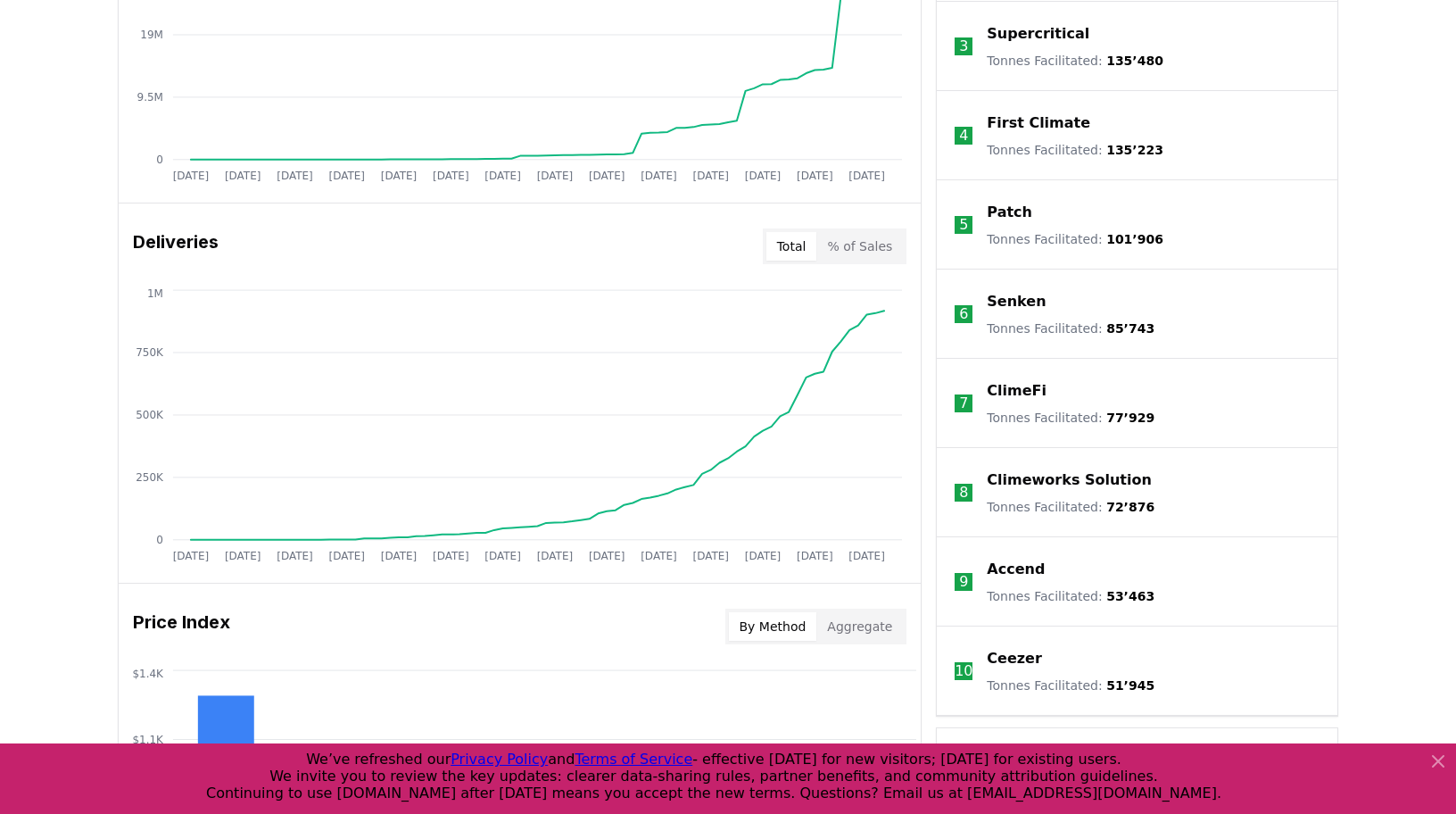
scroll to position [903, 0]
click at [1100, 481] on p "Climeworks Solution" at bounding box center [1069, 481] width 165 height 21
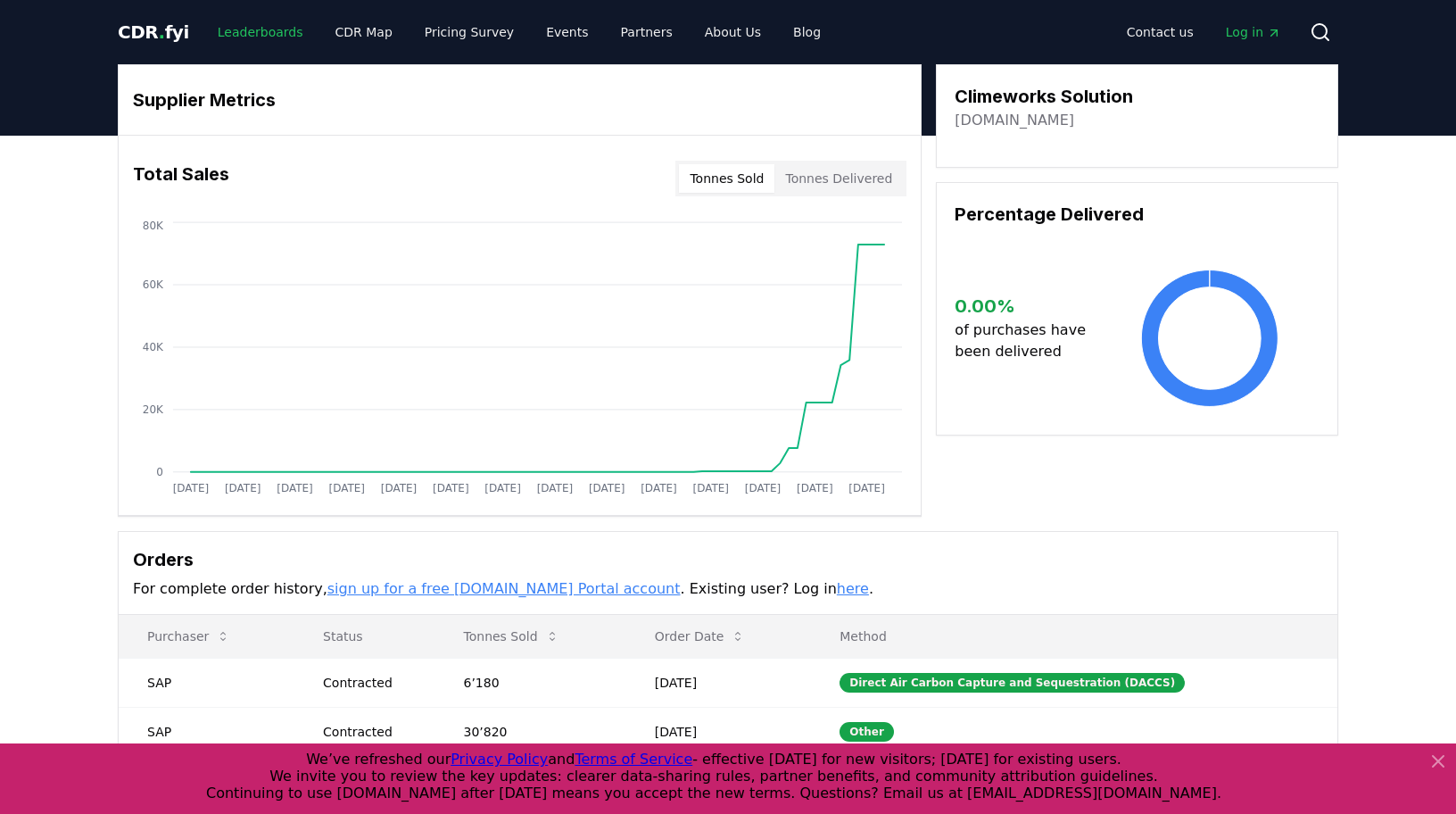
click at [269, 28] on link "Leaderboards" at bounding box center [260, 32] width 114 height 32
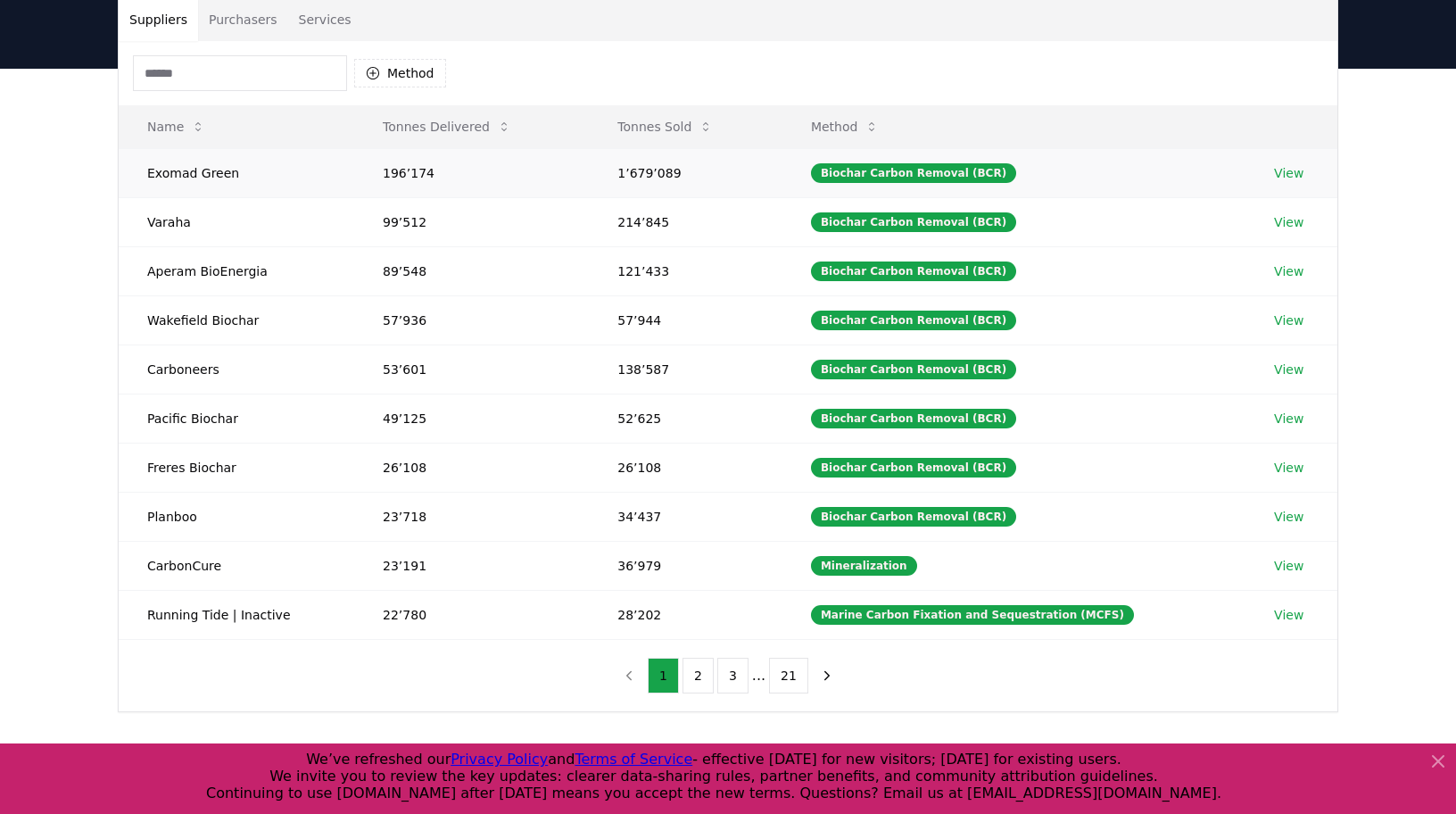
scroll to position [88, 0]
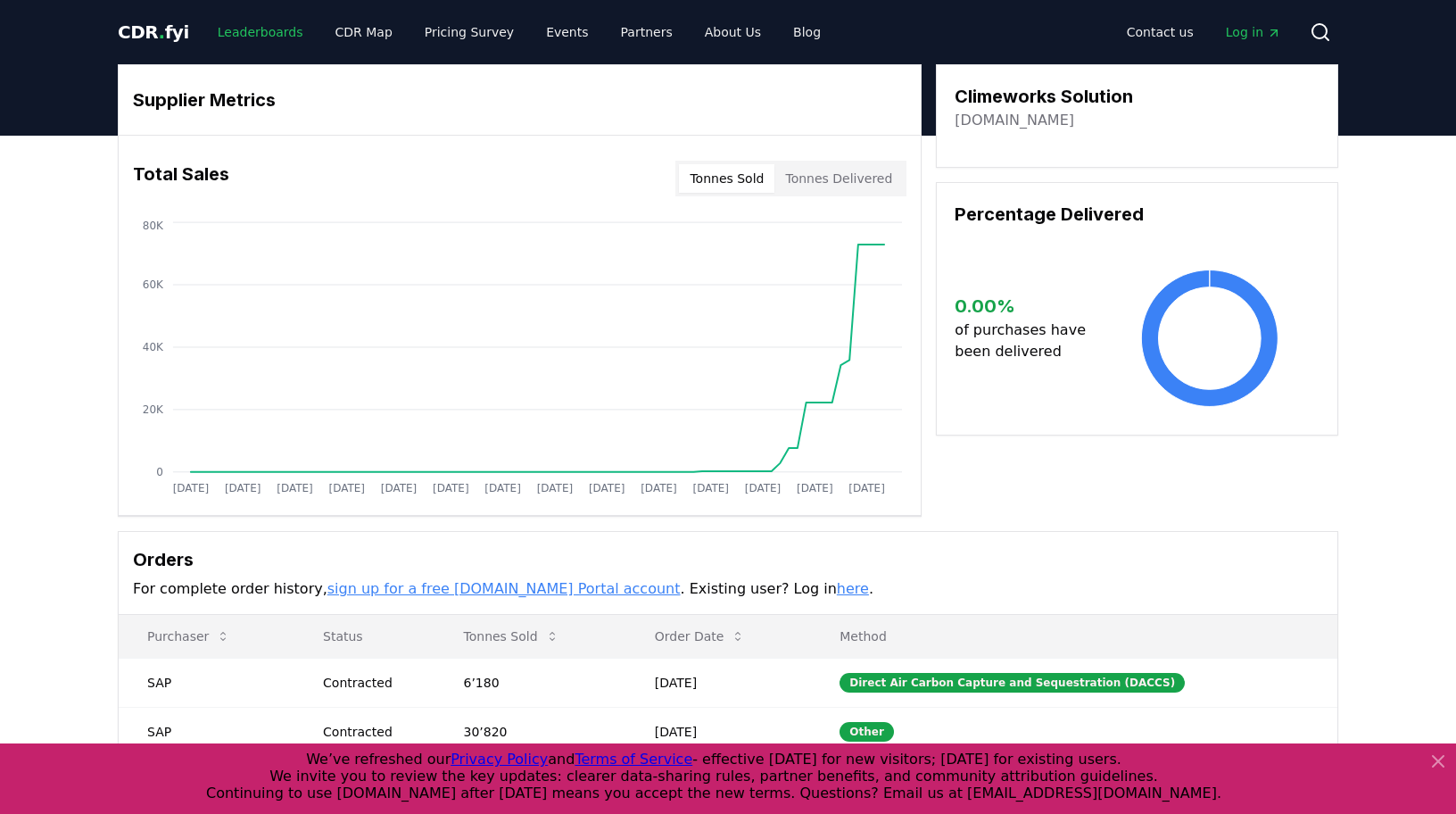
click at [239, 37] on link "Leaderboards" at bounding box center [260, 32] width 114 height 32
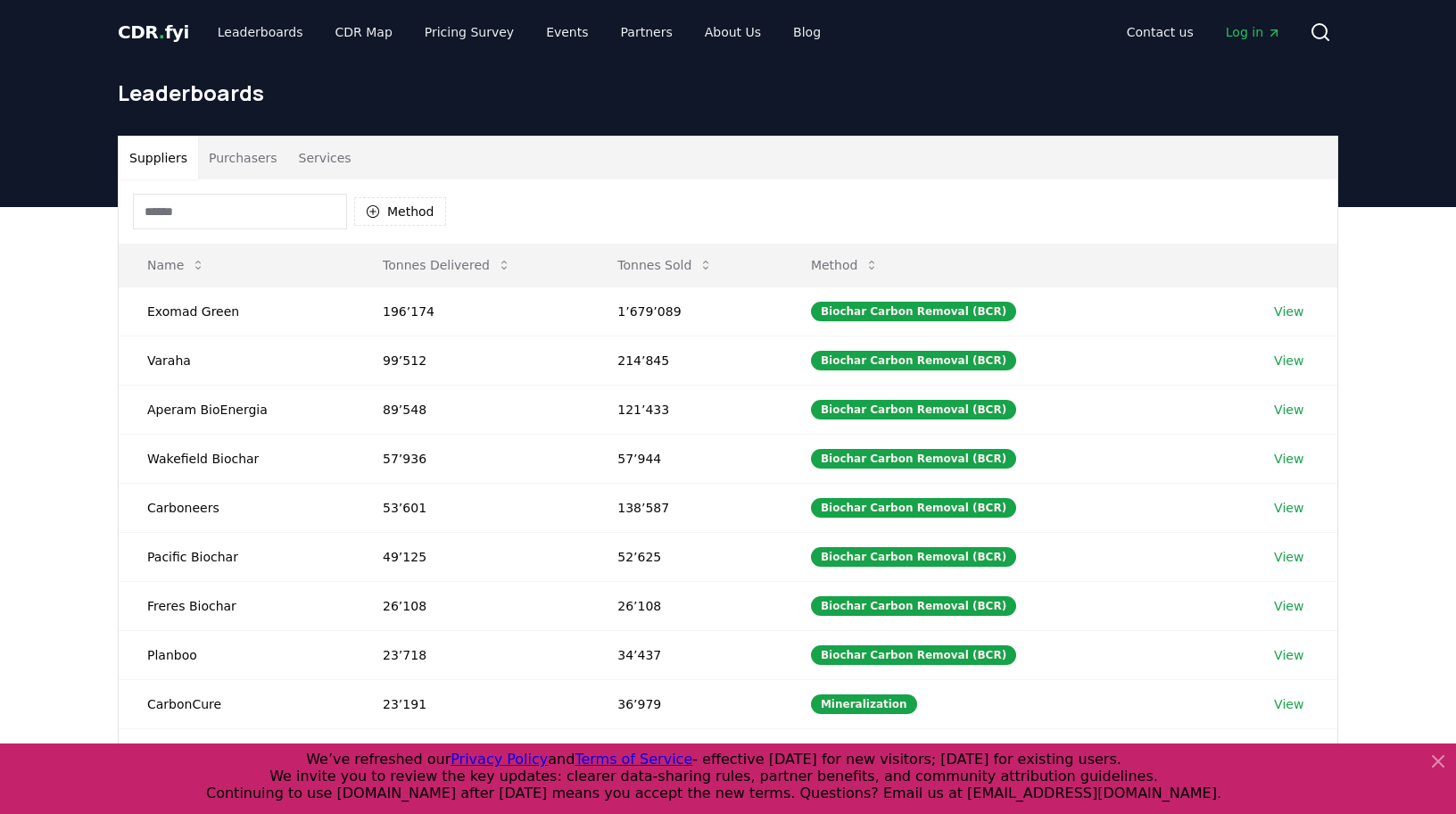
click at [263, 161] on button "Purchasers" at bounding box center [243, 157] width 90 height 43
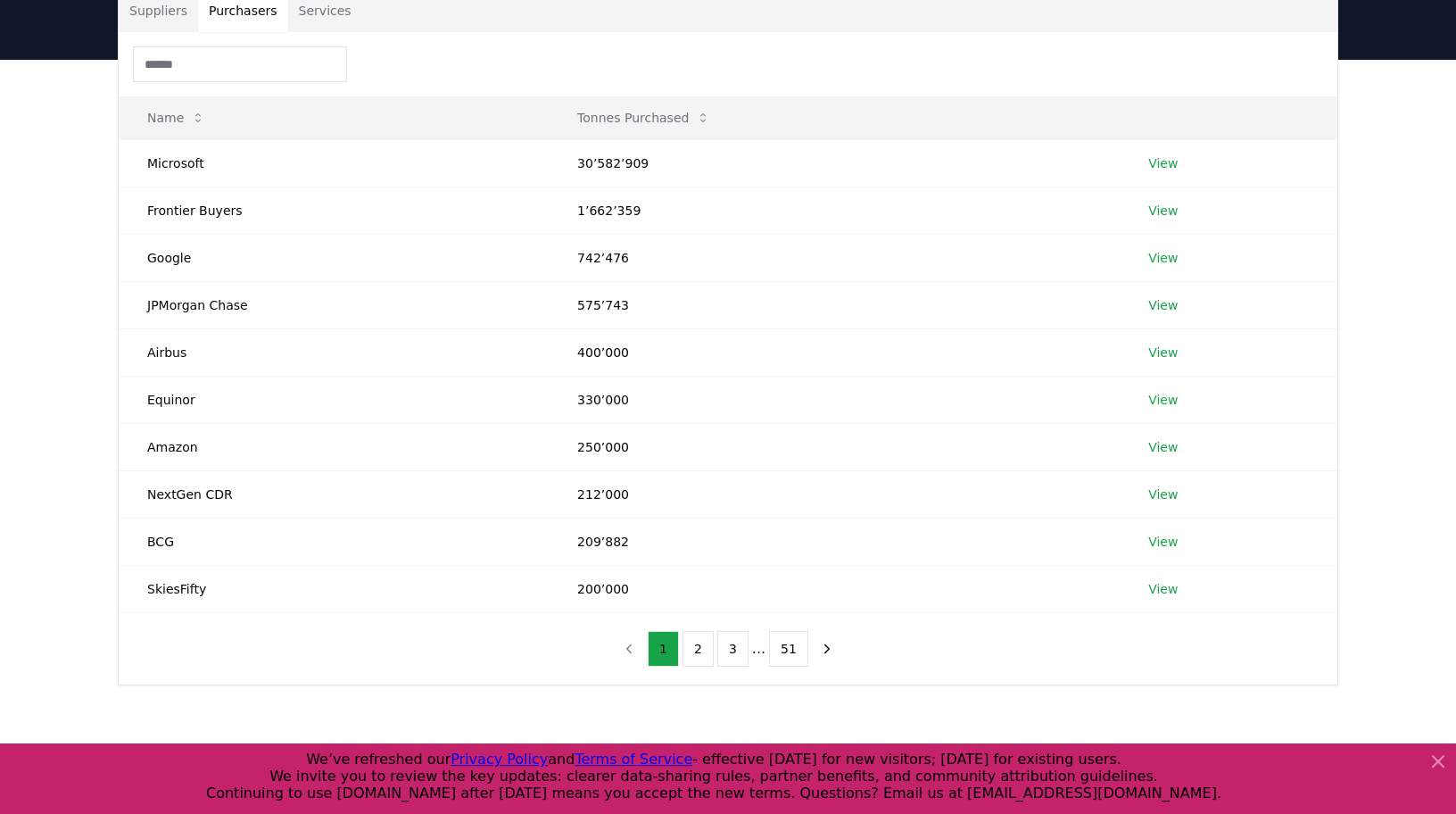
scroll to position [124, 0]
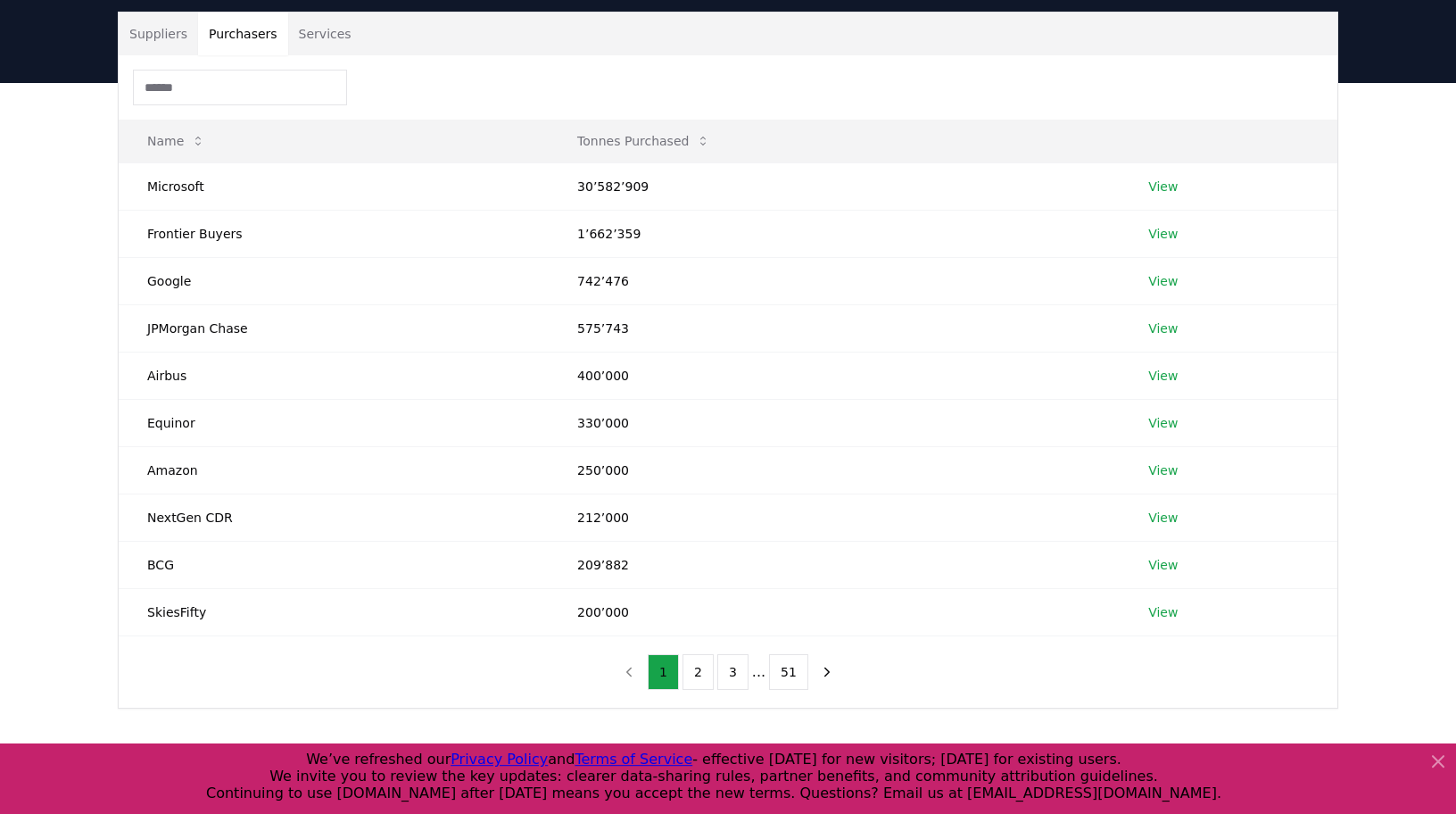
click at [309, 39] on button "Services" at bounding box center [325, 33] width 74 height 43
click at [239, 33] on button "Purchasers" at bounding box center [243, 33] width 90 height 43
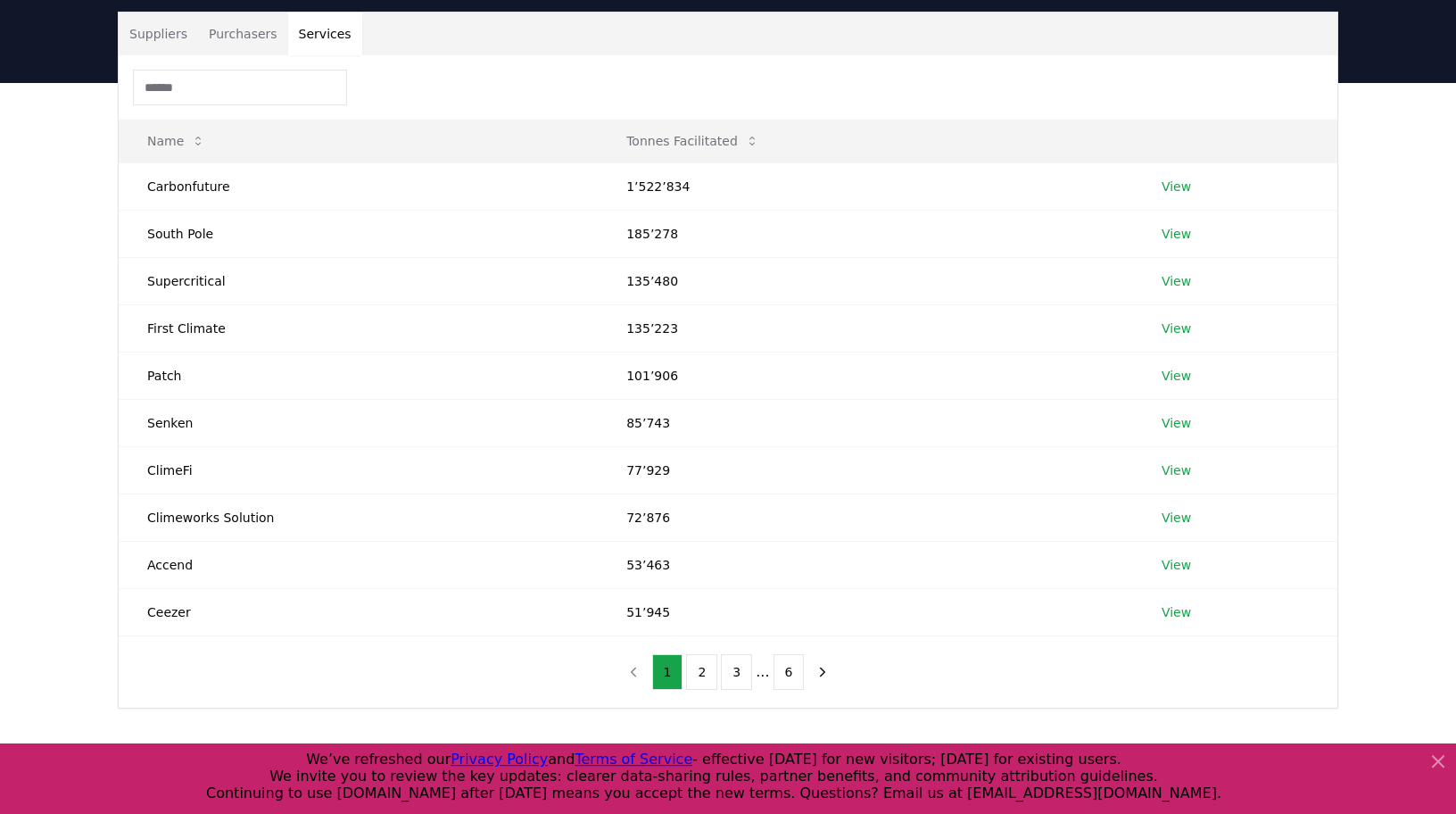
click at [308, 42] on button "Services" at bounding box center [325, 33] width 74 height 43
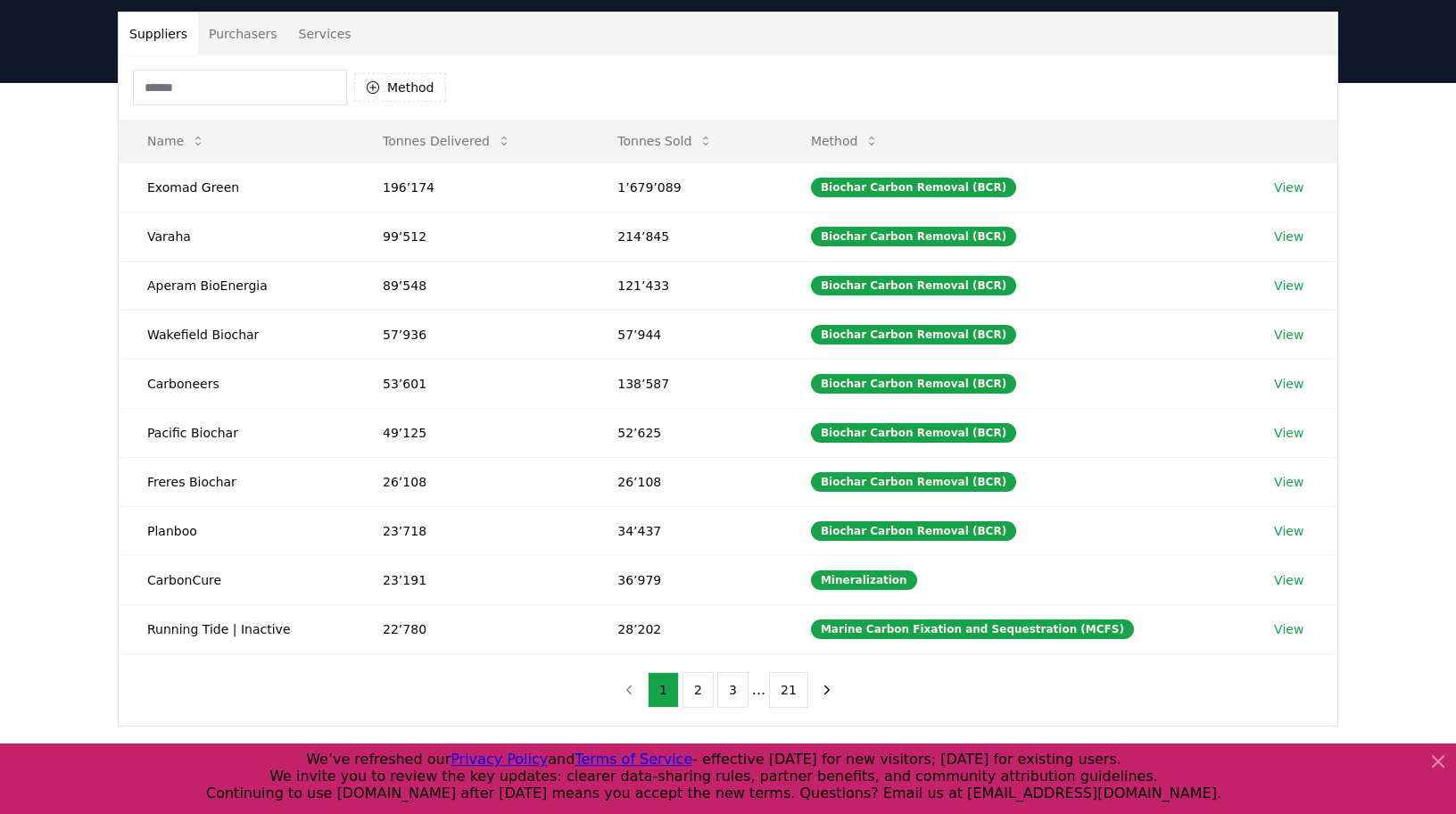
click at [142, 33] on button "Suppliers" at bounding box center [157, 33] width 79 height 43
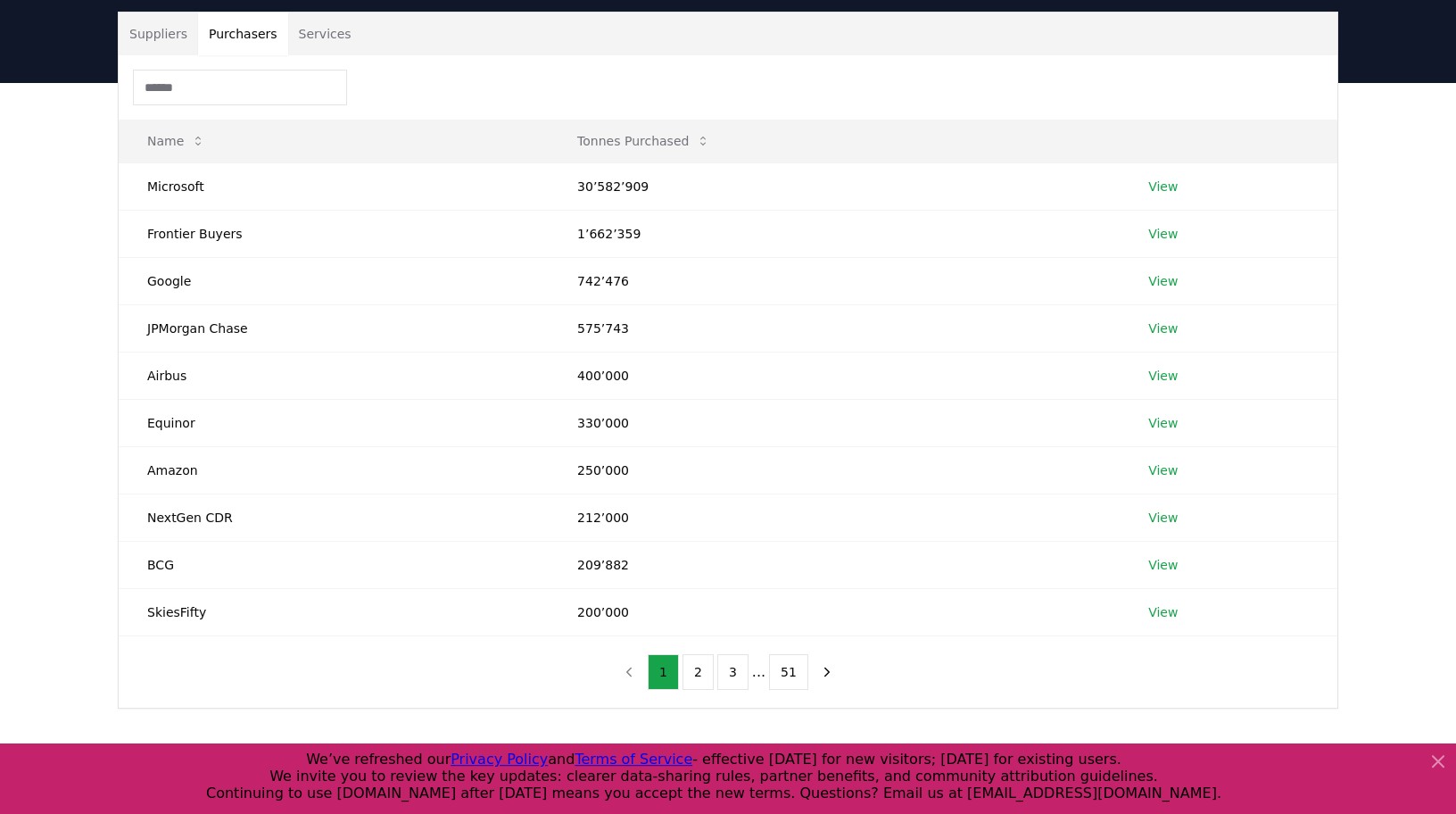
drag, startPoint x: 220, startPoint y: 37, endPoint x: 307, endPoint y: 50, distance: 88.0
click at [307, 50] on div "Suppliers Purchasers Services" at bounding box center [727, 33] width 1218 height 43
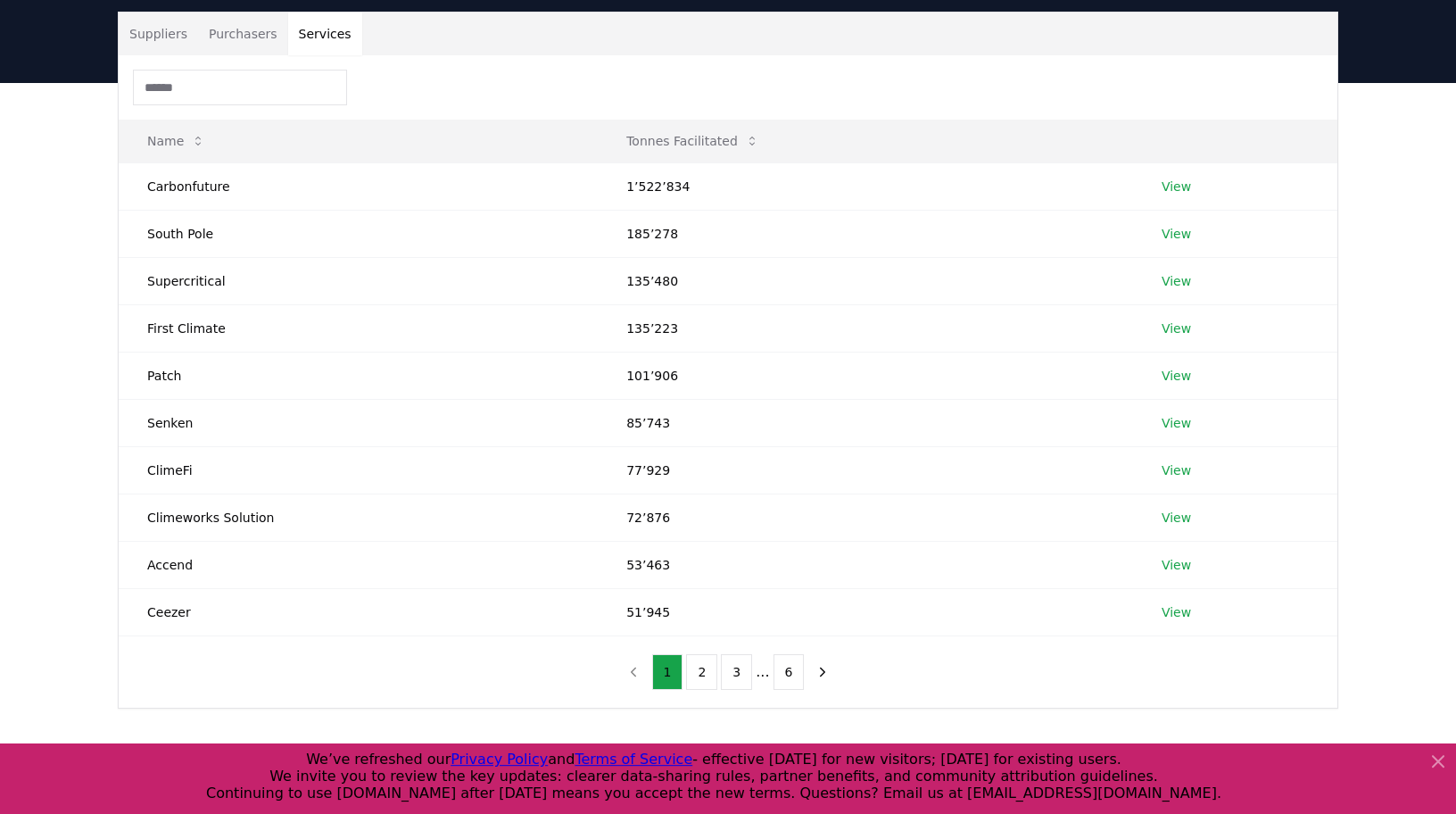
click at [307, 50] on button "Services" at bounding box center [325, 33] width 74 height 43
click at [1169, 468] on link "View" at bounding box center [1175, 470] width 30 height 18
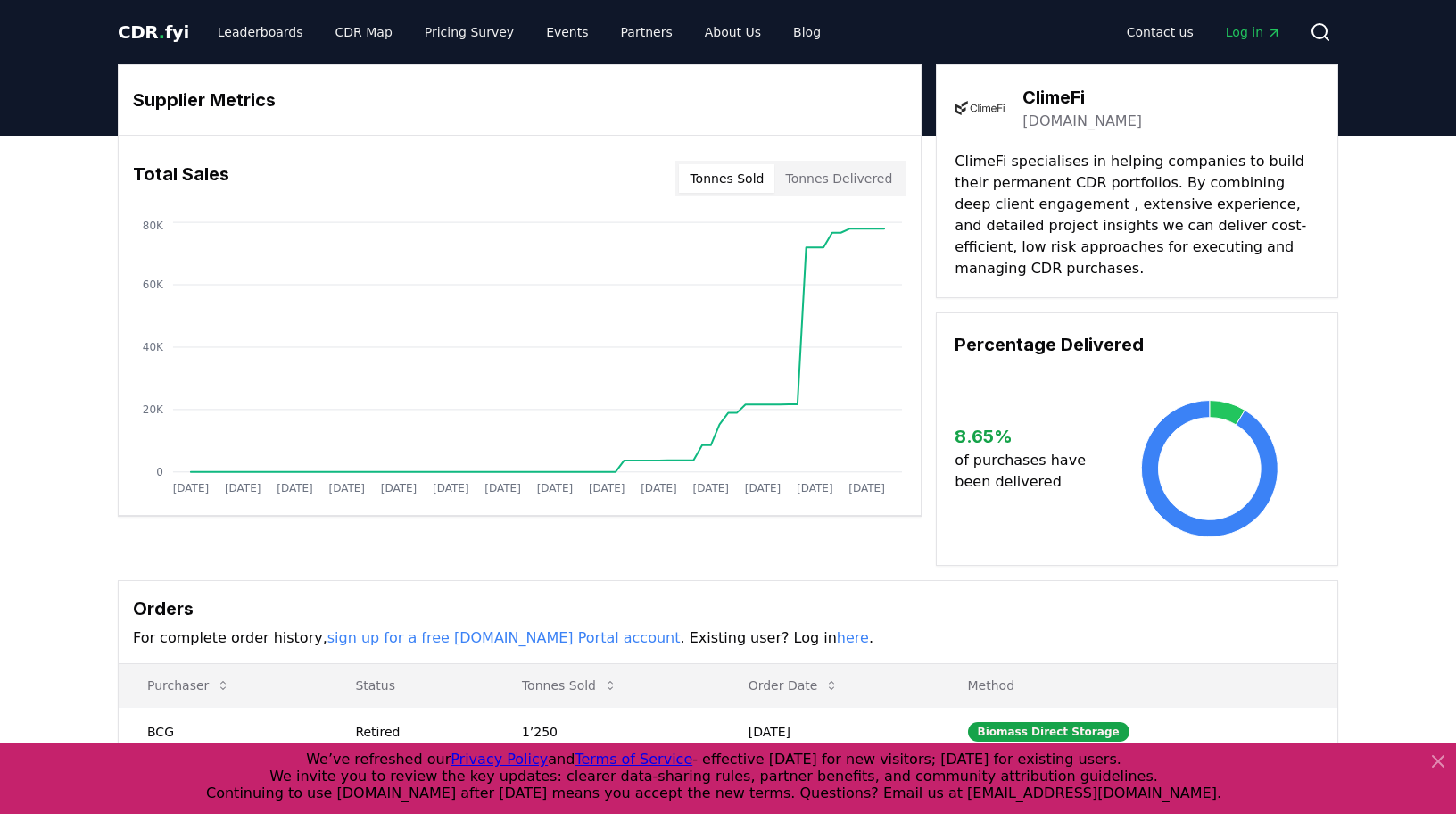
click at [1435, 761] on icon at bounding box center [1438, 761] width 21 height 21
